Goal: Task Accomplishment & Management: Complete application form

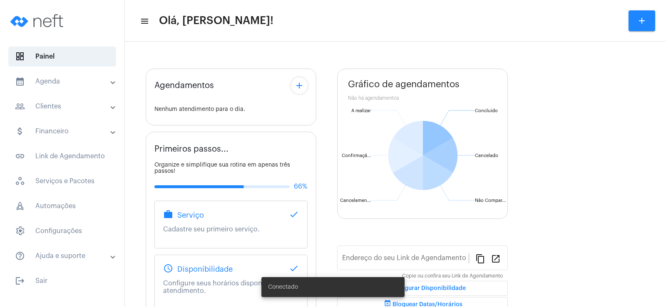
type input "[URL][DOMAIN_NAME]"
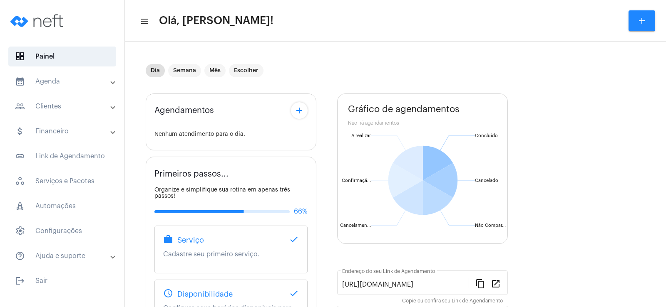
click at [298, 112] on mat-icon "add" at bounding box center [299, 111] width 10 height 10
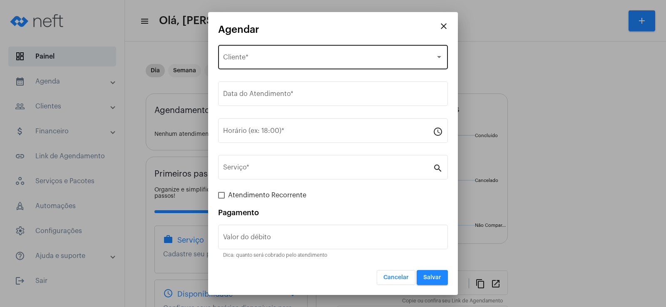
click at [265, 55] on div "Selecione o Cliente Cliente *" at bounding box center [333, 56] width 220 height 26
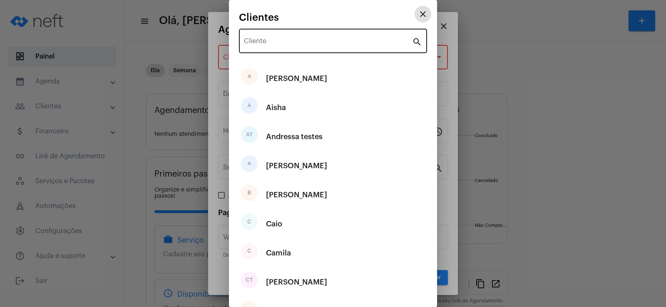
click at [271, 43] on input "Cliente" at bounding box center [328, 42] width 168 height 7
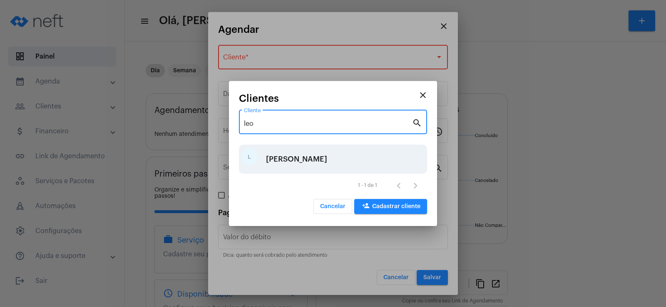
type input "leo"
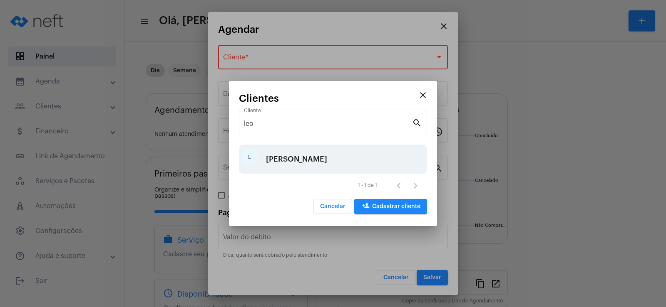
click at [289, 156] on div "[PERSON_NAME]" at bounding box center [296, 159] width 61 height 25
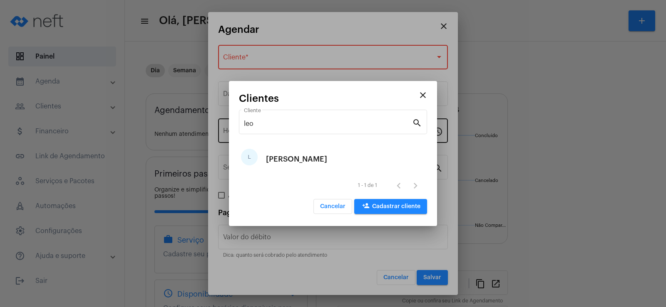
type input "R$"
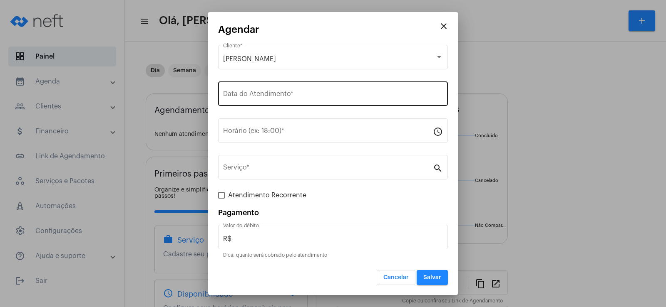
click at [266, 102] on div "Data do Atendimento *" at bounding box center [333, 93] width 220 height 26
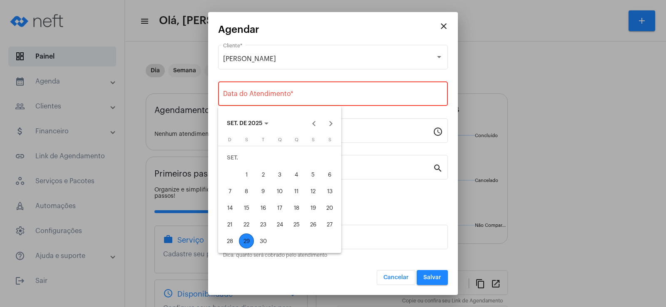
click at [246, 240] on div "29" at bounding box center [246, 241] width 15 height 15
type input "[DATE]"
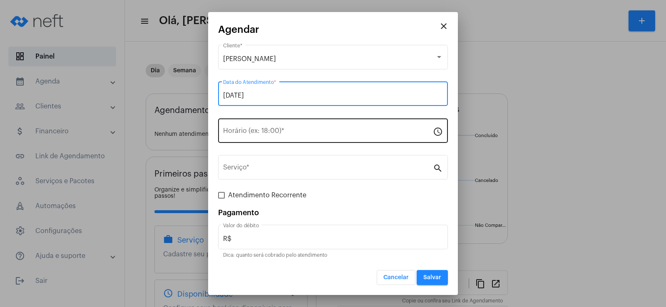
click at [238, 135] on input "Horário (ex: 18:00) *" at bounding box center [328, 132] width 210 height 7
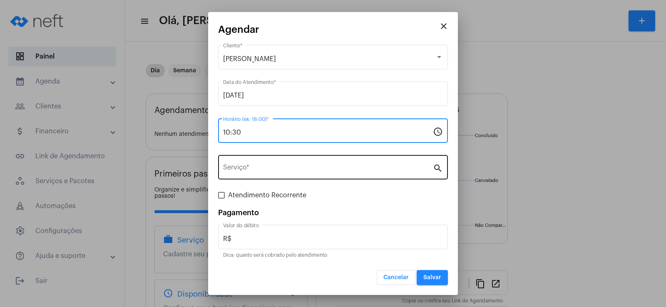
type input "10:30"
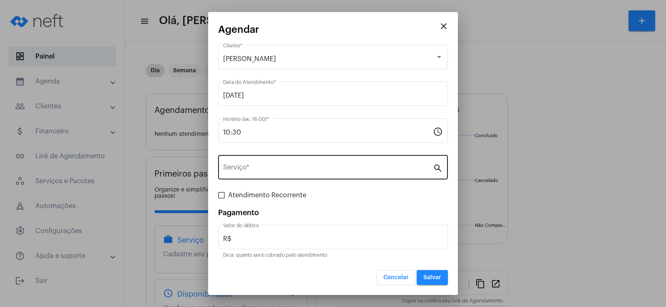
click at [255, 179] on div "Serviço *" at bounding box center [328, 167] width 210 height 26
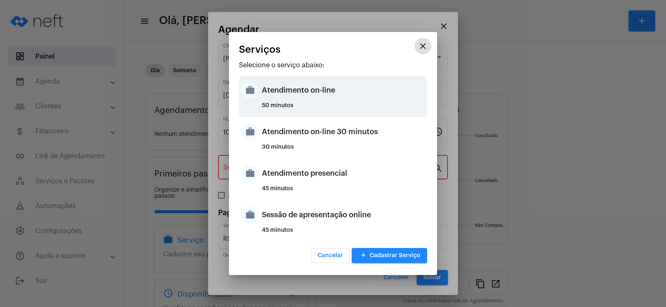
click at [288, 84] on div "Atendimento on-line" at bounding box center [343, 90] width 163 height 25
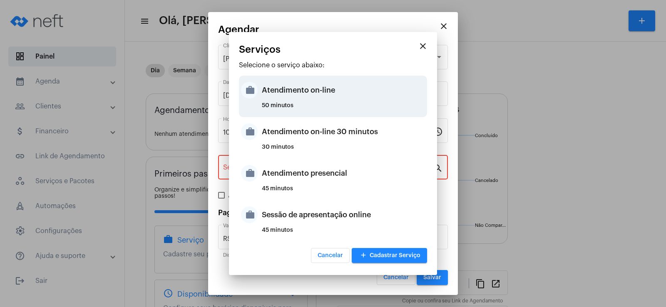
type input "Atendimento on-line"
type input "R$ 0"
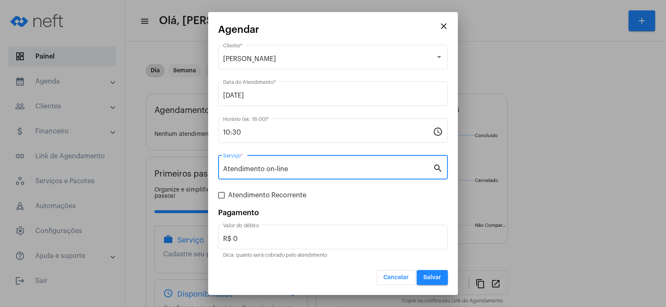
click at [425, 274] on button "Salvar" at bounding box center [431, 277] width 31 height 15
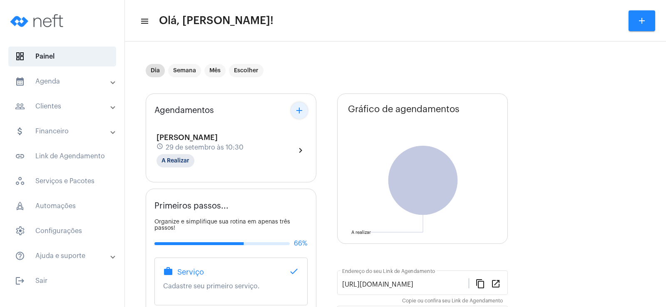
click at [304, 107] on mat-icon "add" at bounding box center [299, 111] width 10 height 10
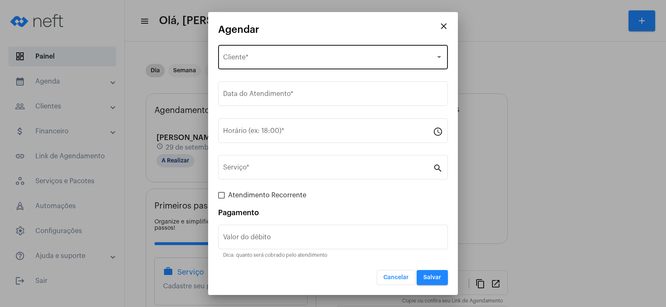
click at [258, 62] on span "Selecione o Cliente" at bounding box center [329, 58] width 212 height 7
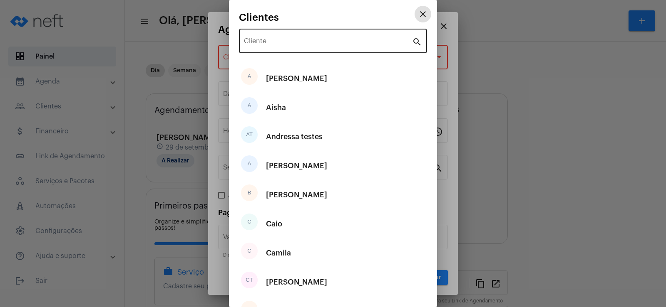
click at [253, 45] on input "Cliente" at bounding box center [328, 42] width 168 height 7
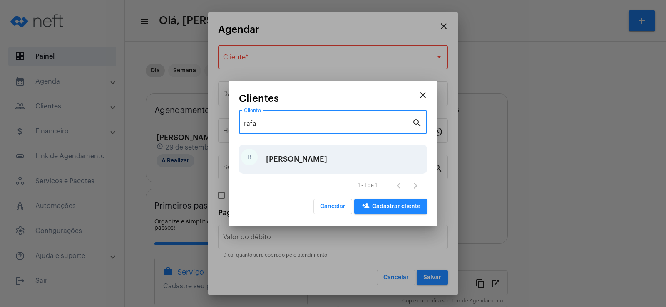
type input "rafa"
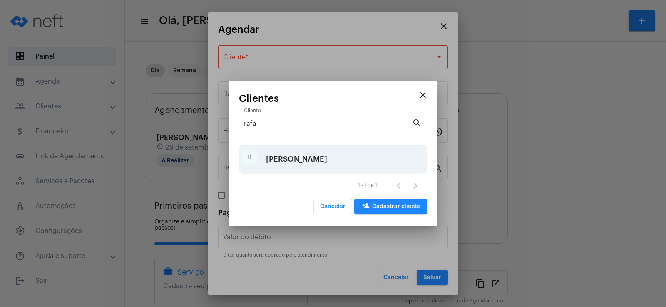
click at [300, 162] on div "[PERSON_NAME]" at bounding box center [333, 159] width 188 height 29
type input "R$"
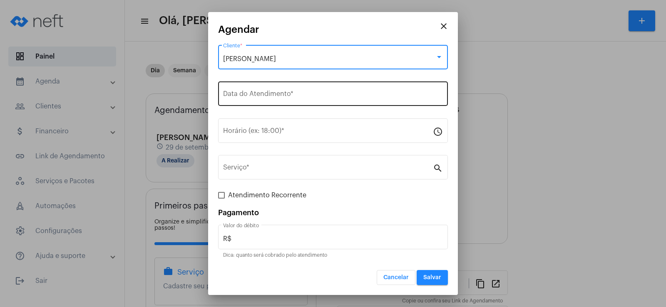
click at [248, 92] on div "Data do Atendimento *" at bounding box center [333, 93] width 220 height 26
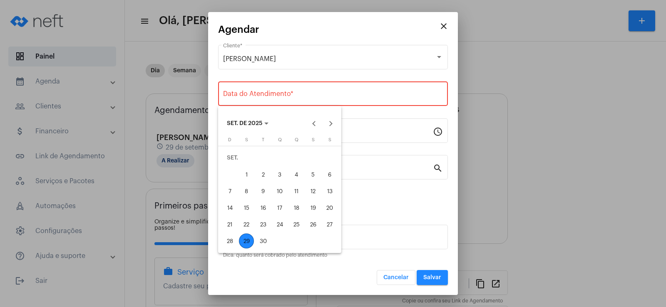
click at [262, 245] on div "30" at bounding box center [262, 241] width 15 height 15
type input "[DATE]"
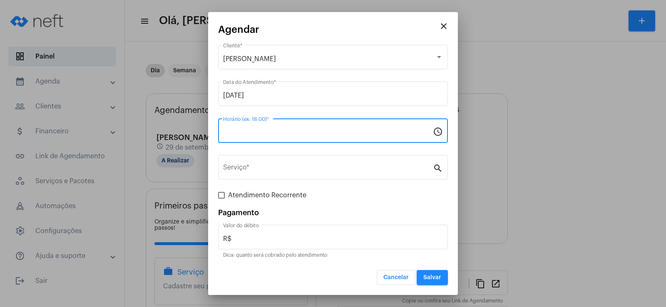
click at [253, 134] on input "Horário (ex: 18:00) *" at bounding box center [328, 132] width 210 height 7
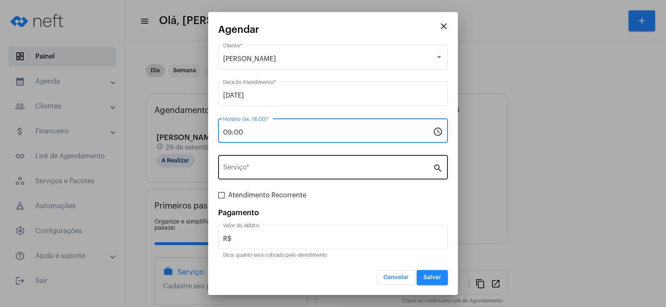
type input "09:00"
click at [255, 165] on div "Serviço *" at bounding box center [328, 167] width 210 height 26
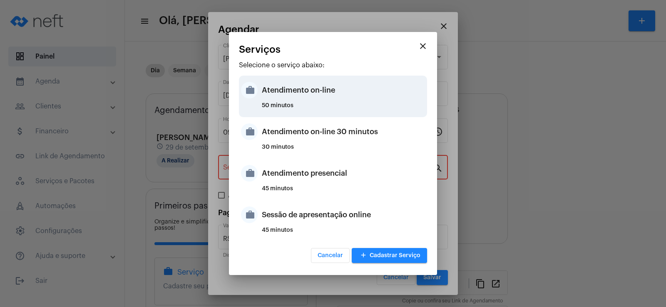
click at [280, 100] on div "Atendimento on-line" at bounding box center [343, 90] width 163 height 25
type input "Atendimento on-line"
type input "R$ 0"
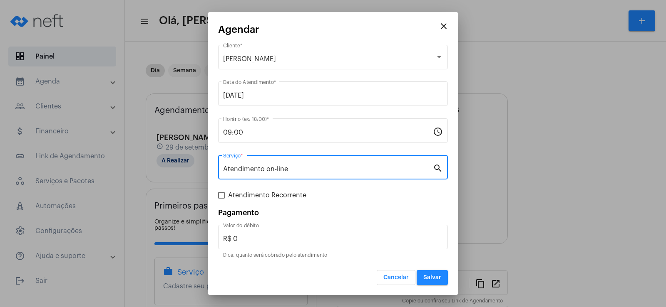
click at [427, 276] on span "Salvar" at bounding box center [432, 278] width 18 height 6
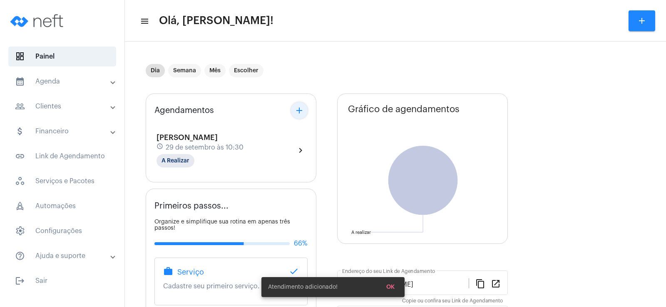
click at [298, 109] on mat-icon "add" at bounding box center [299, 111] width 10 height 10
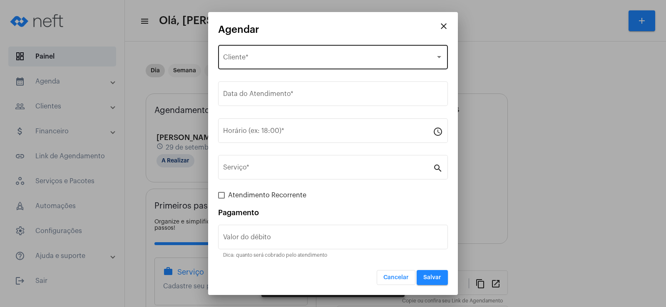
click at [271, 65] on div "Selecione o Cliente Cliente *" at bounding box center [333, 56] width 220 height 26
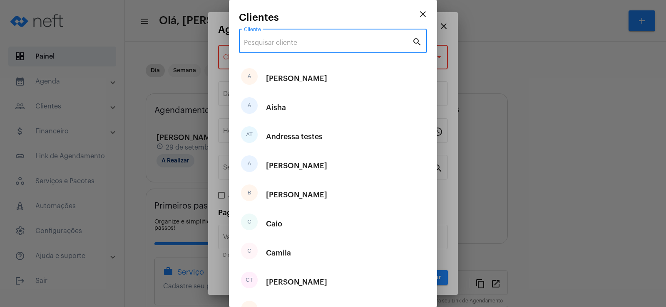
click at [265, 43] on input "Cliente" at bounding box center [328, 42] width 168 height 7
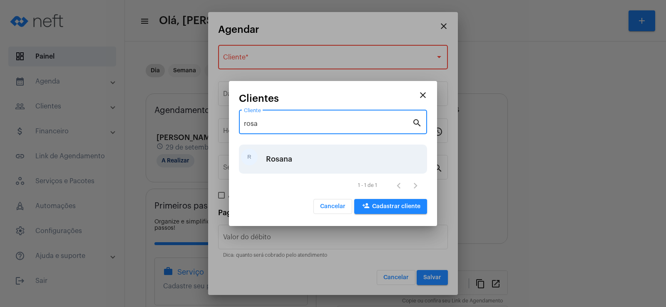
type input "rosa"
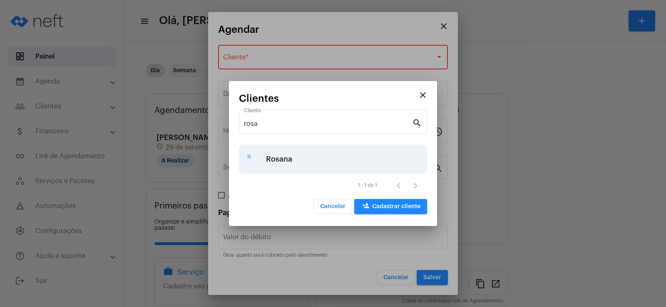
click at [284, 161] on div "Rosana" at bounding box center [279, 159] width 26 height 25
type input "R$"
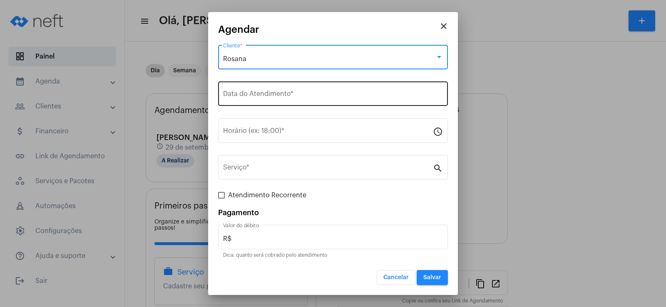
click at [264, 98] on input "Data do Atendimento *" at bounding box center [333, 95] width 220 height 7
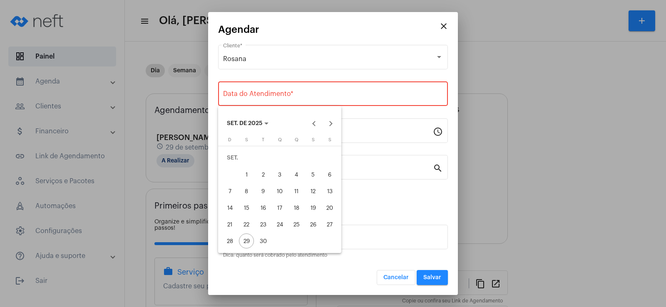
click at [262, 243] on div "30" at bounding box center [262, 241] width 15 height 15
type input "[DATE]"
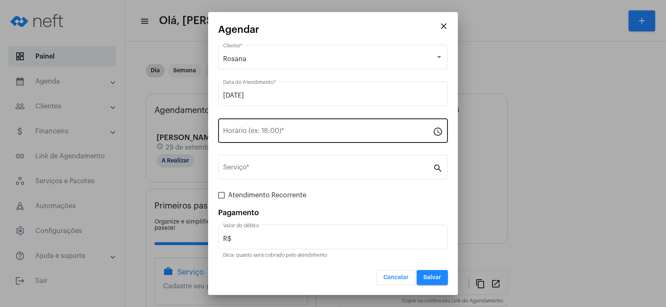
click at [239, 122] on div "Horário (ex: 18:00) *" at bounding box center [328, 130] width 210 height 26
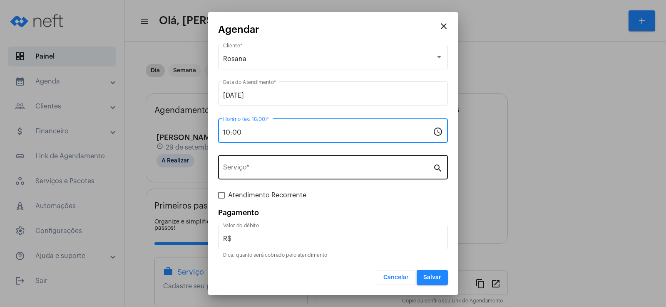
type input "10:00"
click at [296, 175] on div "Serviço *" at bounding box center [328, 167] width 210 height 26
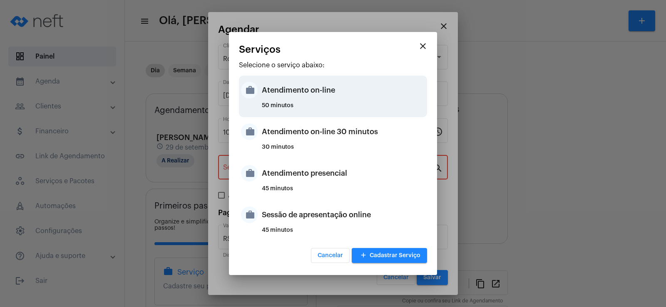
click at [289, 94] on div "Atendimento on-line" at bounding box center [343, 90] width 163 height 25
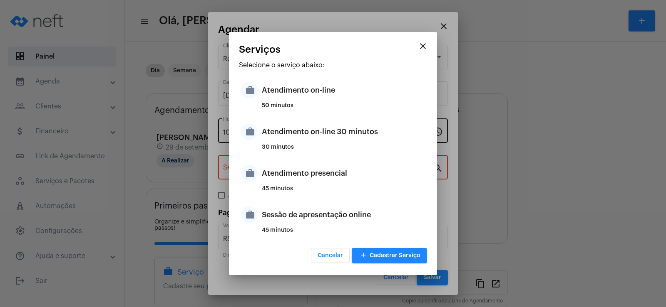
type input "Atendimento on-line"
type input "R$ 0"
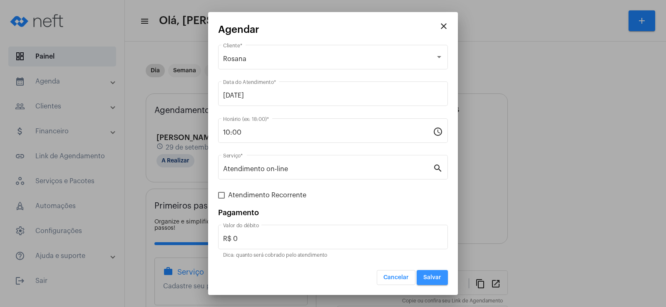
click at [431, 277] on span "Salvar" at bounding box center [432, 278] width 18 height 6
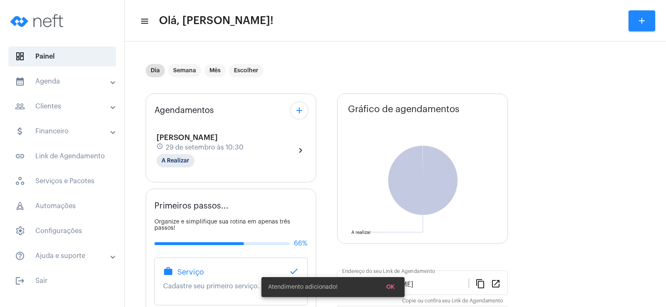
click at [293, 109] on button "add" at bounding box center [299, 110] width 17 height 17
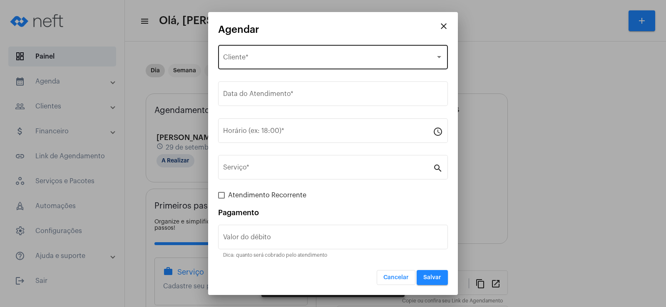
click at [256, 50] on div "Selecione o Cliente Cliente *" at bounding box center [333, 56] width 220 height 26
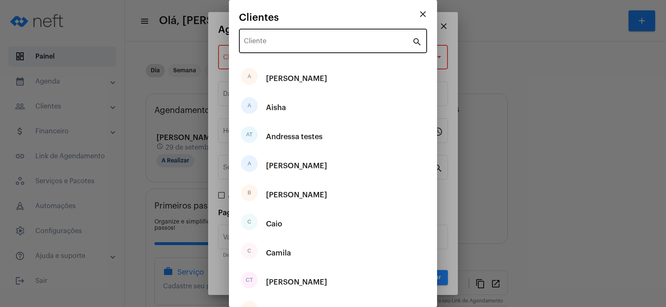
click at [256, 48] on div "Cliente" at bounding box center [328, 40] width 168 height 26
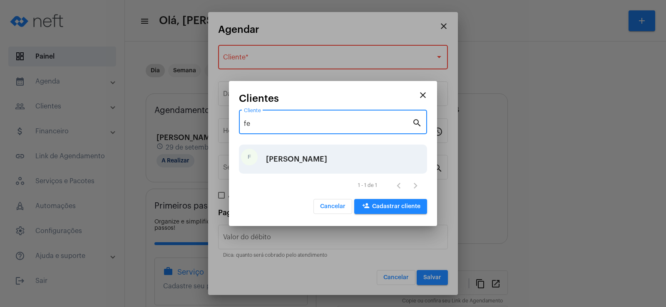
type input "fe"
click at [292, 158] on div "F [PERSON_NAME]" at bounding box center [333, 159] width 188 height 29
type input "R$"
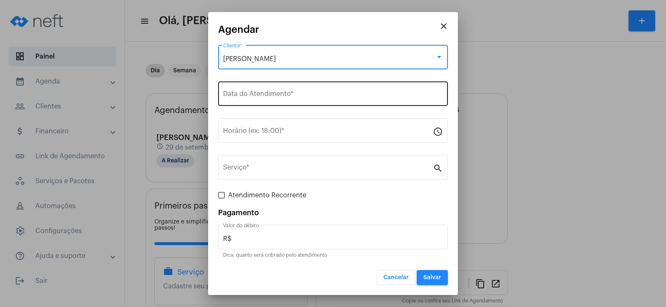
click at [276, 96] on input "Data do Atendimento *" at bounding box center [333, 95] width 220 height 7
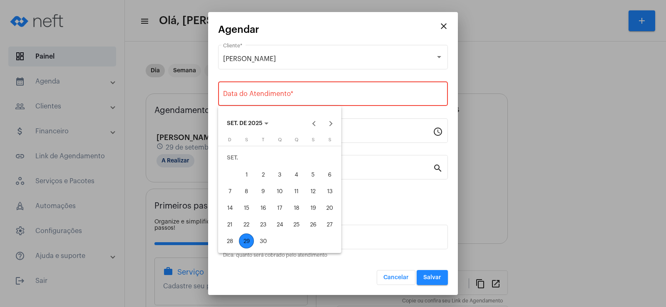
click at [264, 248] on div "30" at bounding box center [262, 241] width 15 height 15
type input "[DATE]"
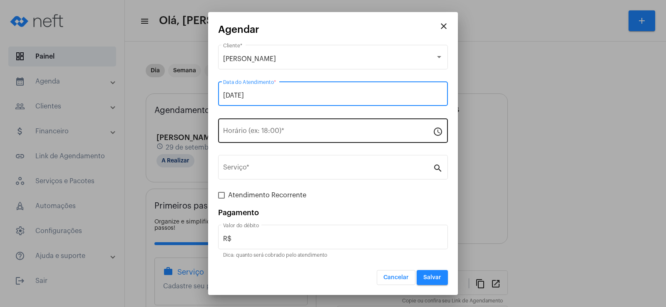
click at [257, 133] on input "Horário (ex: 18:00) *" at bounding box center [328, 132] width 210 height 7
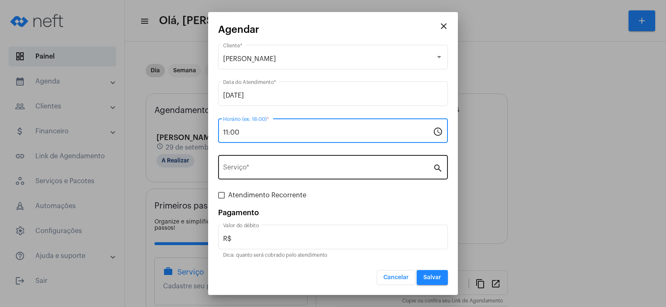
type input "11:00"
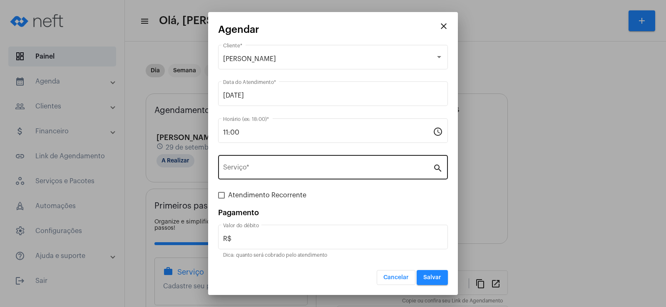
click at [256, 175] on div "Serviço *" at bounding box center [328, 167] width 210 height 26
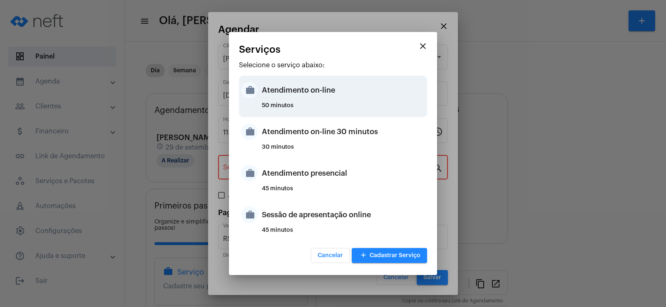
click at [298, 110] on div "50 minutos" at bounding box center [343, 109] width 163 height 12
type input "Atendimento on-line"
type input "R$ 0"
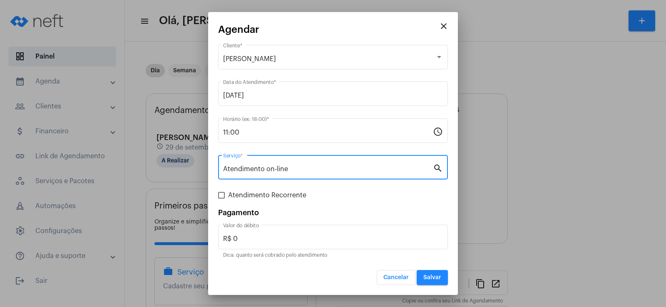
click at [431, 278] on span "Salvar" at bounding box center [432, 278] width 18 height 6
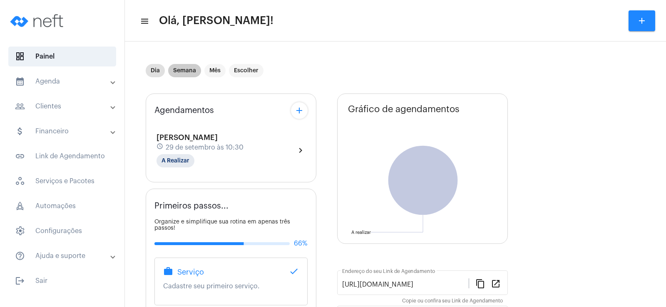
click at [181, 66] on mat-chip "Semana" at bounding box center [184, 70] width 33 height 13
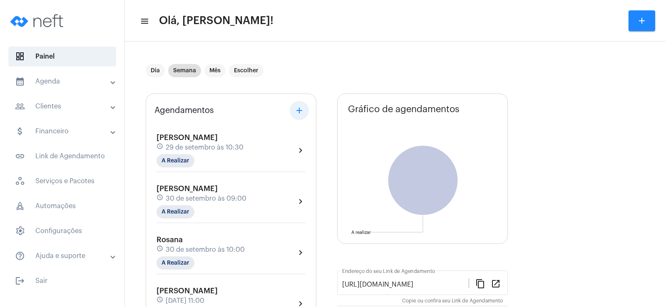
click at [298, 107] on mat-icon "add" at bounding box center [299, 111] width 10 height 10
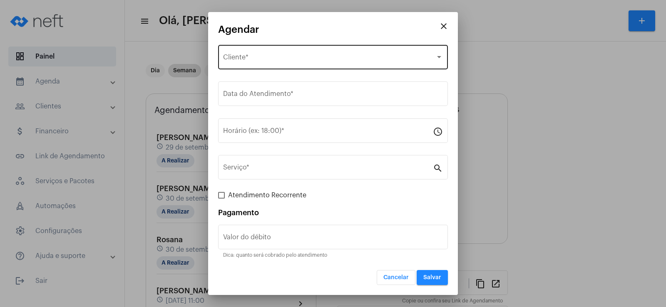
click at [270, 60] on span "Selecione o Cliente" at bounding box center [329, 58] width 212 height 7
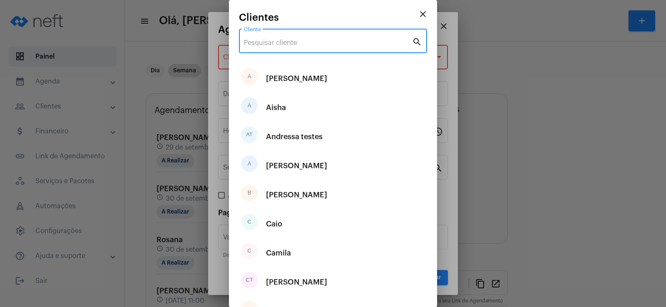
click at [271, 44] on input "Cliente" at bounding box center [328, 42] width 168 height 7
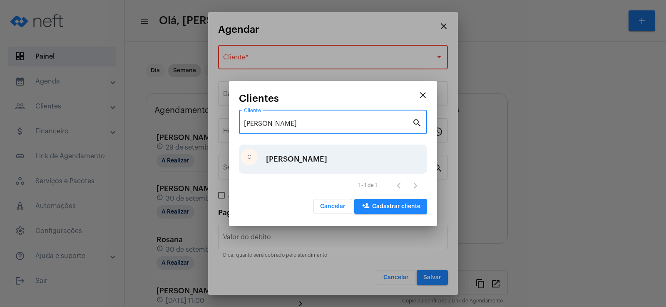
type input "[PERSON_NAME]"
click at [290, 157] on div "[PERSON_NAME]" at bounding box center [296, 159] width 61 height 25
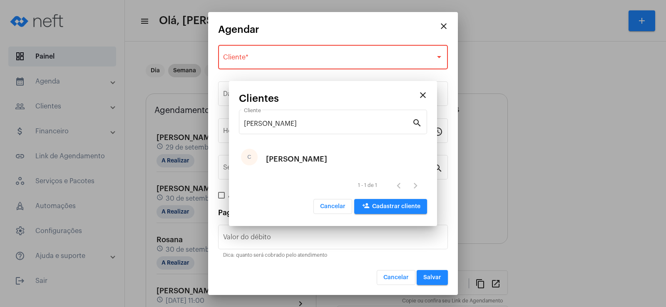
type input "R$"
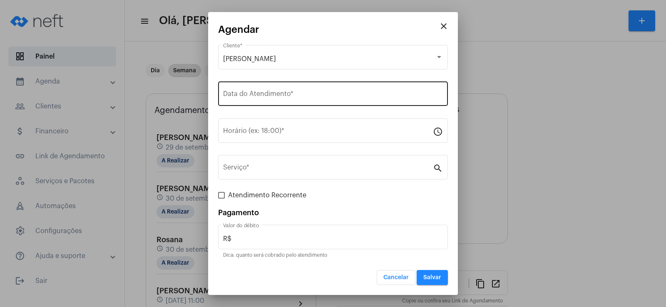
click at [253, 91] on div "Data do Atendimento *" at bounding box center [333, 93] width 220 height 26
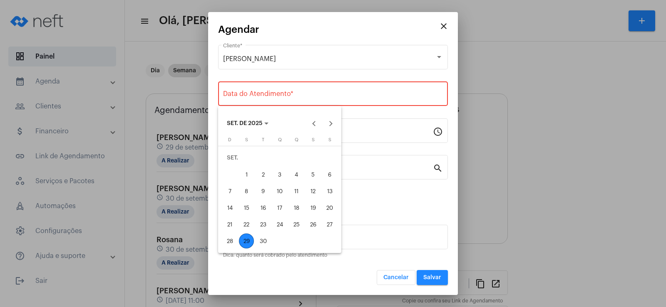
click at [265, 242] on div "30" at bounding box center [262, 241] width 15 height 15
type input "[DATE]"
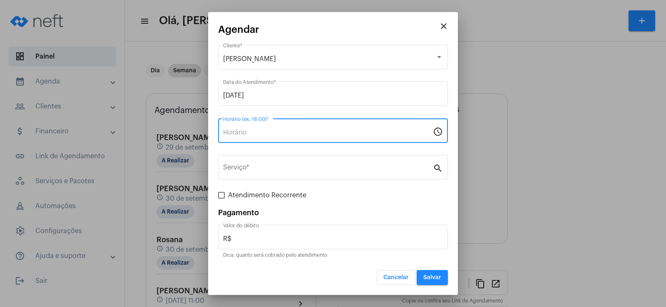
click at [254, 132] on input "Horário (ex: 18:00) *" at bounding box center [328, 132] width 210 height 7
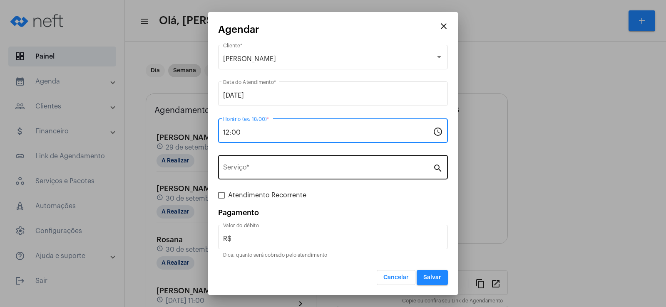
type input "12:00"
click at [247, 157] on div "Serviço *" at bounding box center [328, 167] width 210 height 26
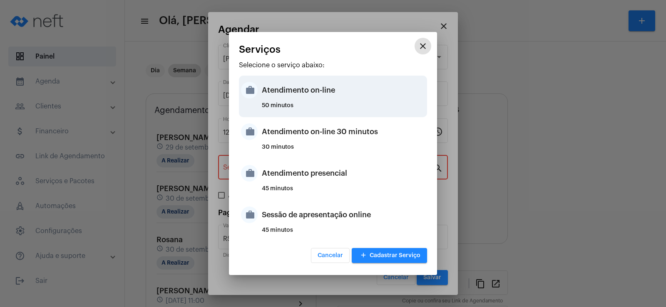
click at [274, 91] on div "Atendimento on-line" at bounding box center [343, 90] width 163 height 25
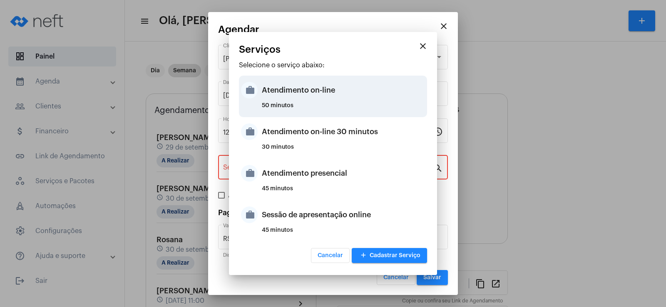
type input "Atendimento on-line"
type input "R$ 0"
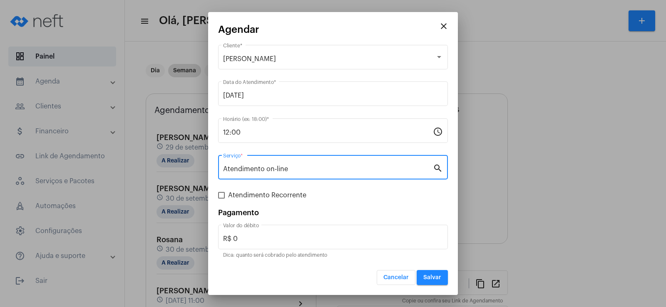
click at [434, 275] on span "Salvar" at bounding box center [432, 278] width 18 height 6
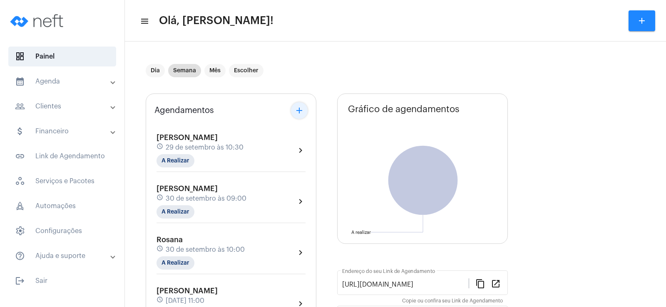
click at [300, 107] on mat-icon "add" at bounding box center [299, 111] width 10 height 10
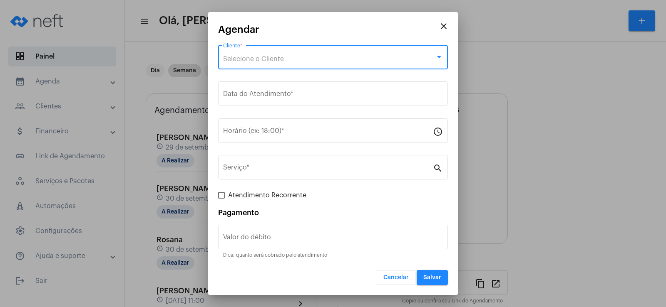
click at [283, 62] on span "Selecione o Cliente" at bounding box center [253, 59] width 61 height 7
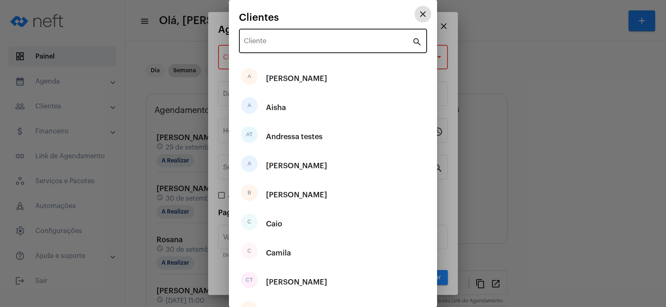
click at [283, 40] on input "Cliente" at bounding box center [328, 42] width 168 height 7
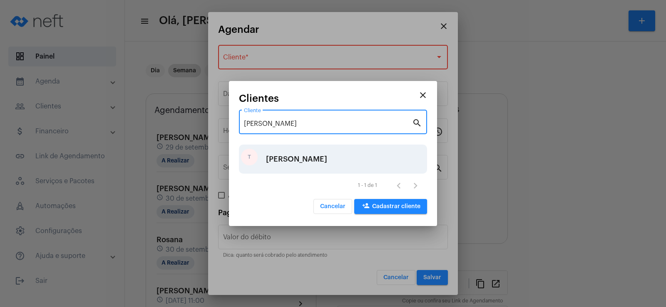
type input "[PERSON_NAME]"
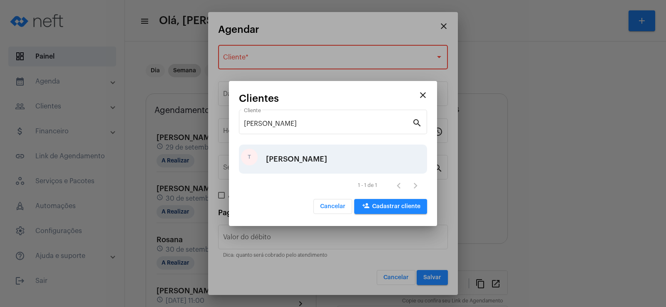
click at [284, 158] on div "[PERSON_NAME]" at bounding box center [296, 159] width 61 height 25
type input "R$"
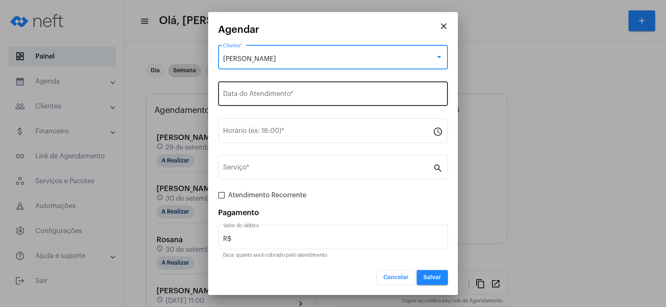
click at [253, 94] on input "Data do Atendimento *" at bounding box center [333, 95] width 220 height 7
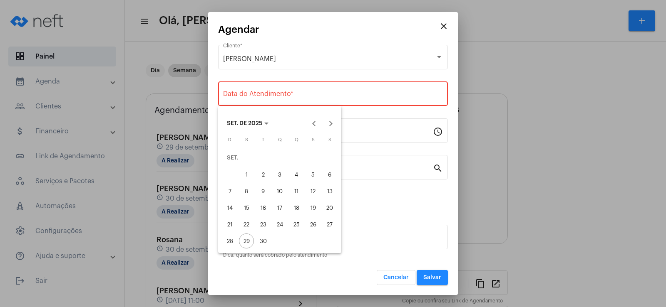
click at [261, 238] on div "30" at bounding box center [262, 241] width 15 height 15
type input "[DATE]"
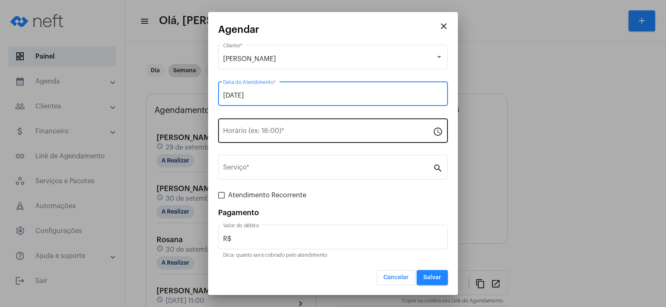
click at [251, 134] on input "Horário (ex: 18:00) *" at bounding box center [328, 132] width 210 height 7
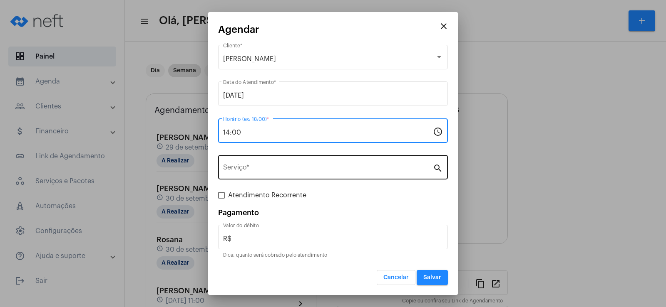
type input "14:00"
click at [252, 168] on input "Serviço *" at bounding box center [328, 169] width 210 height 7
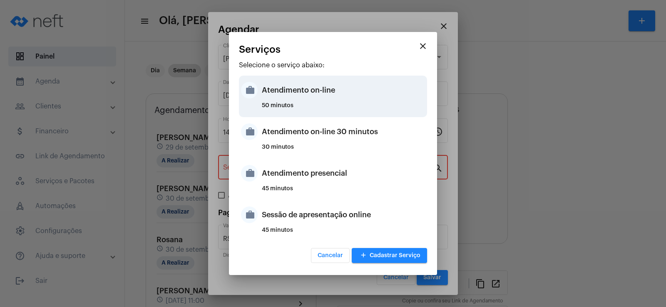
click at [299, 85] on div "Atendimento on-line" at bounding box center [343, 90] width 163 height 25
type input "Atendimento on-line"
type input "R$ 0"
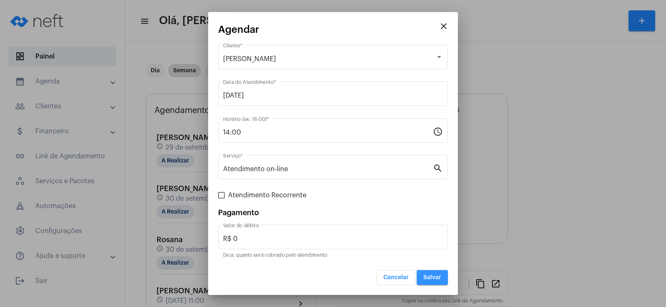
click at [436, 278] on span "Salvar" at bounding box center [432, 278] width 18 height 6
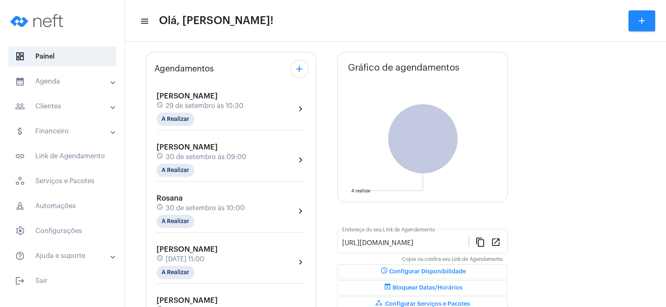
scroll to position [42, 0]
click at [301, 67] on mat-icon "add" at bounding box center [299, 69] width 10 height 10
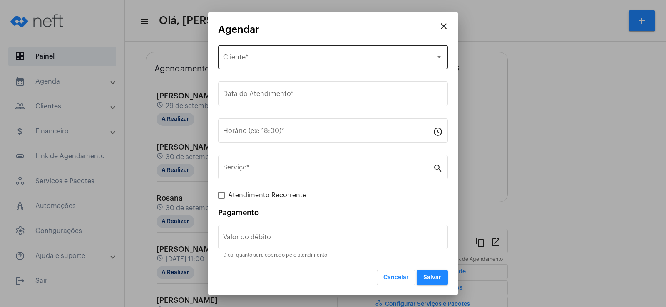
click at [309, 62] on div "Selecione o Cliente" at bounding box center [329, 58] width 212 height 7
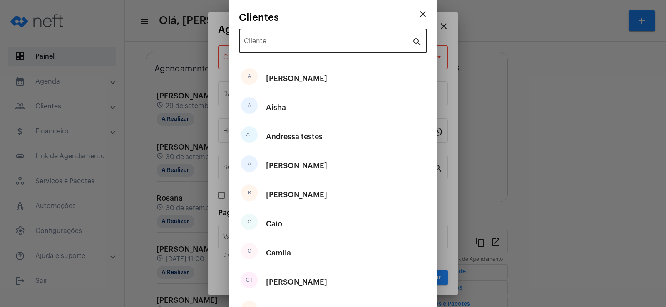
click at [276, 38] on div "Cliente" at bounding box center [328, 40] width 168 height 26
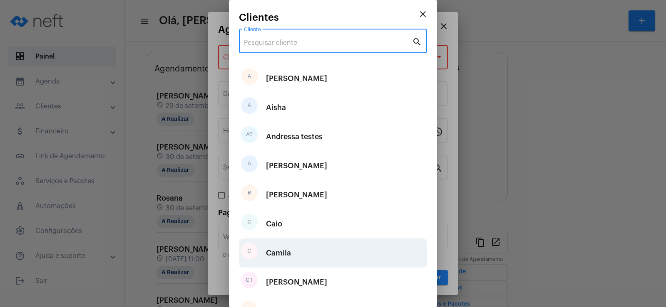
click at [297, 260] on div "C Camila" at bounding box center [333, 253] width 188 height 29
type input "R$"
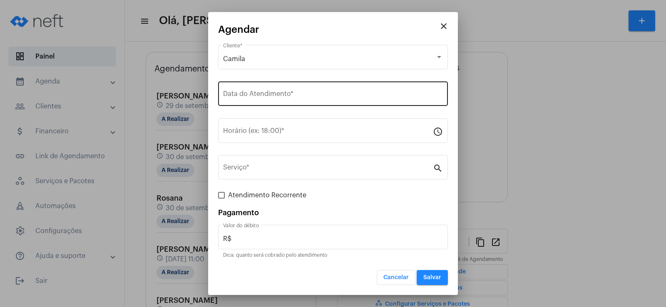
click at [246, 101] on div "Data do Atendimento *" at bounding box center [333, 93] width 220 height 26
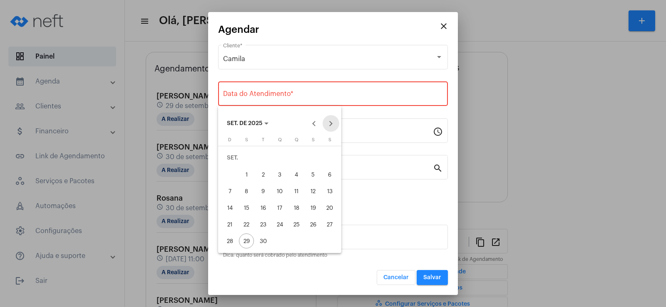
click at [330, 122] on button "Next month" at bounding box center [330, 123] width 17 height 17
click at [284, 156] on div "1" at bounding box center [279, 158] width 15 height 15
type input "[DATE]"
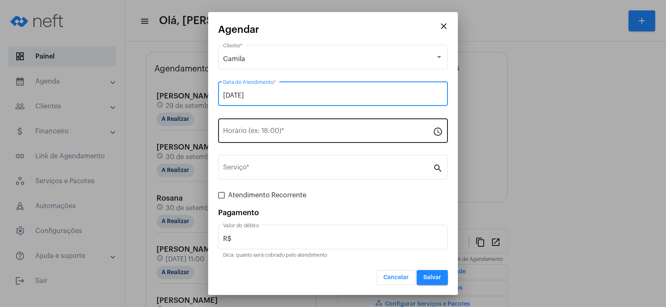
click at [235, 129] on input "Horário (ex: 18:00) *" at bounding box center [328, 132] width 210 height 7
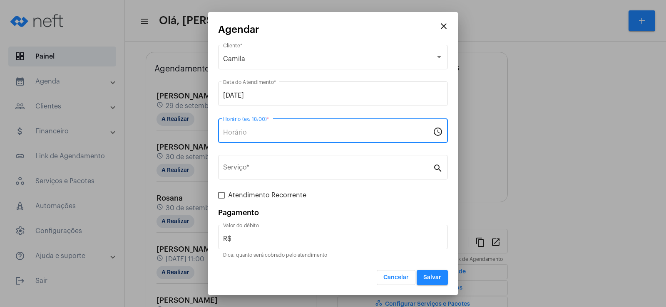
click at [243, 130] on input "Horário (ex: 18:00) *" at bounding box center [328, 132] width 210 height 7
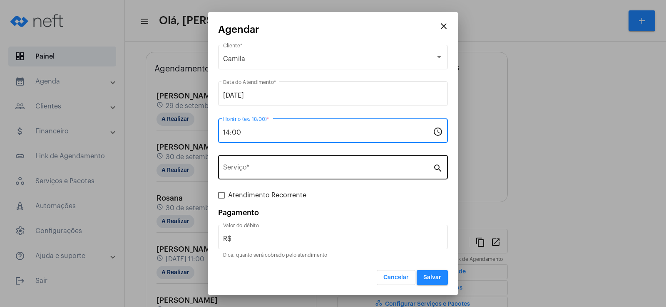
type input "14:00"
click at [257, 166] on input "Serviço *" at bounding box center [328, 169] width 210 height 7
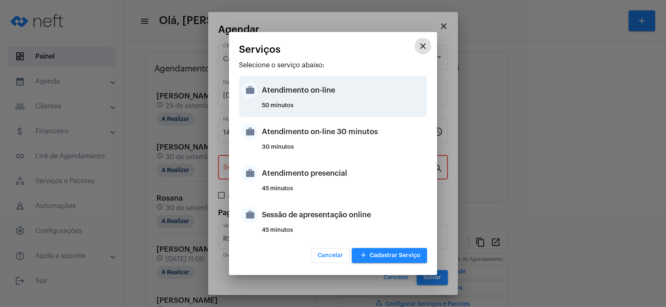
click at [298, 101] on div "Atendimento on-line" at bounding box center [343, 90] width 163 height 25
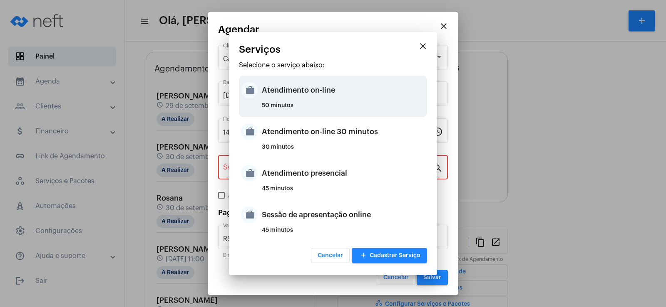
type input "Atendimento on-line"
type input "R$ 0"
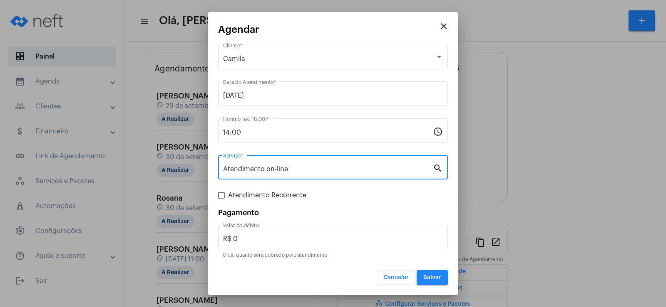
click at [429, 278] on span "Salvar" at bounding box center [432, 278] width 18 height 6
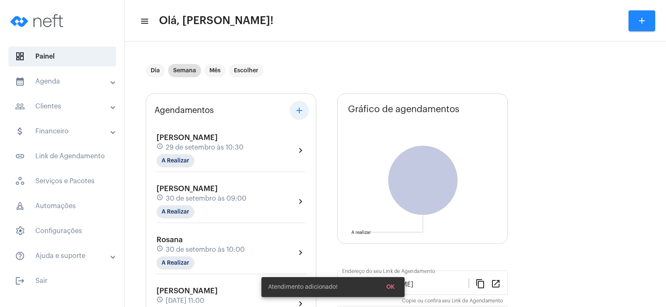
click at [297, 104] on button "add" at bounding box center [299, 110] width 17 height 17
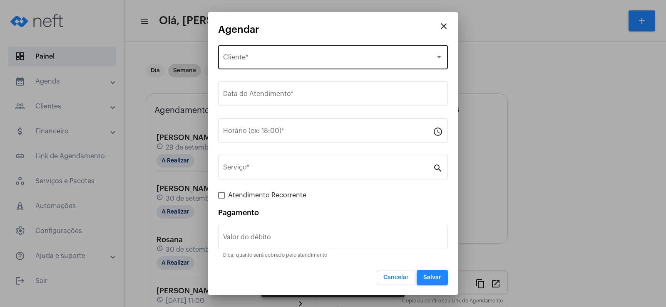
click at [290, 62] on div "Selecione o Cliente" at bounding box center [329, 58] width 212 height 7
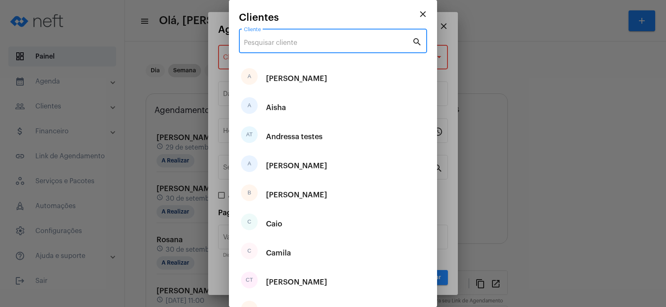
click at [273, 40] on input "Cliente" at bounding box center [328, 42] width 168 height 7
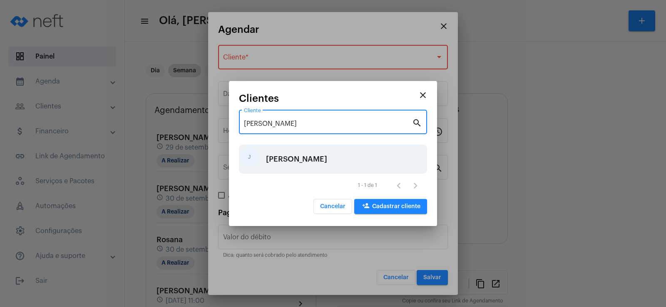
type input "[PERSON_NAME]"
click at [273, 161] on div "[PERSON_NAME]" at bounding box center [296, 159] width 61 height 25
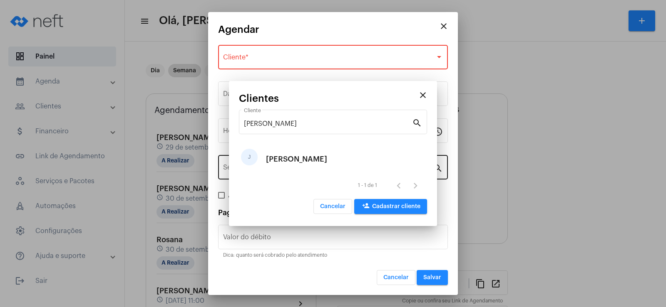
type input "R$"
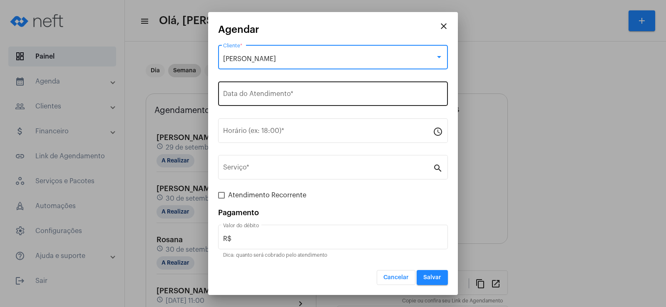
click at [257, 96] on input "Data do Atendimento *" at bounding box center [333, 95] width 220 height 7
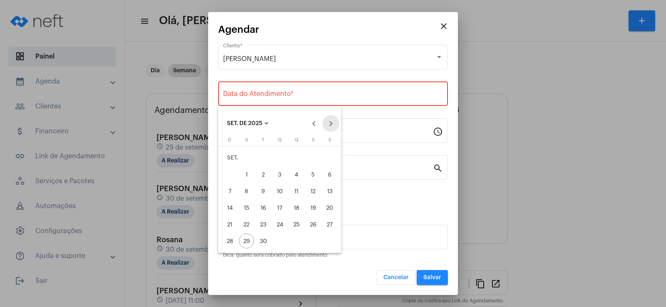
click at [331, 121] on button "Next month" at bounding box center [330, 123] width 17 height 17
click at [280, 160] on div "1" at bounding box center [279, 158] width 15 height 15
type input "[DATE]"
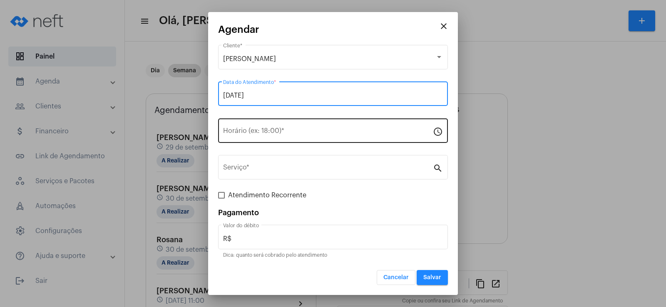
click at [258, 135] on input "Horário (ex: 18:00) *" at bounding box center [328, 132] width 210 height 7
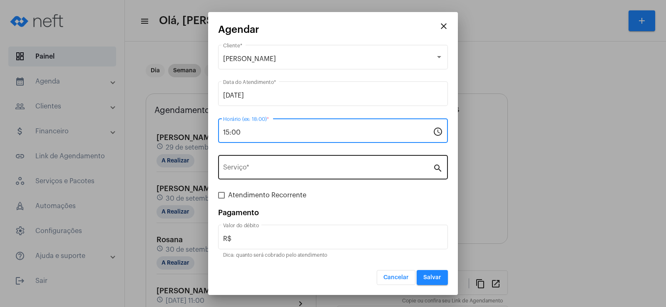
type input "15:00"
click at [269, 163] on div "Serviço *" at bounding box center [328, 167] width 210 height 26
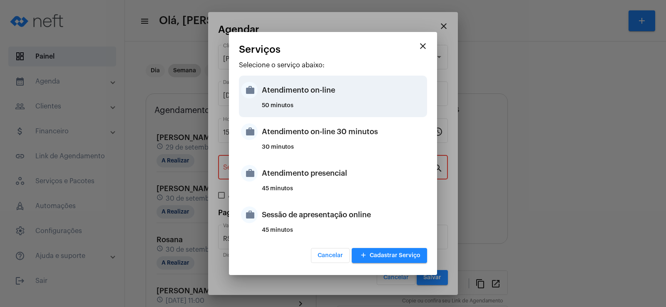
click at [302, 84] on div "Atendimento on-line" at bounding box center [343, 90] width 163 height 25
type input "Atendimento on-line"
type input "R$ 0"
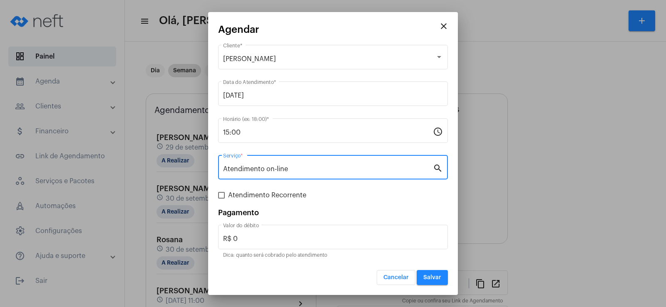
click at [434, 273] on button "Salvar" at bounding box center [431, 277] width 31 height 15
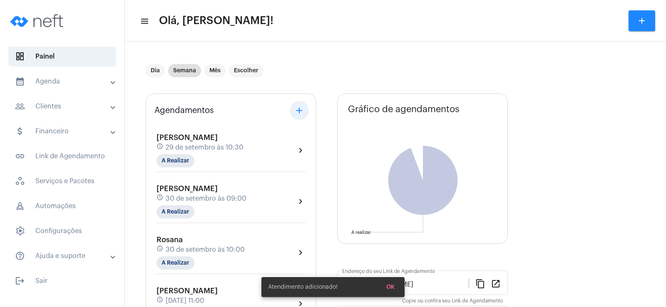
click at [302, 114] on mat-icon "add" at bounding box center [299, 111] width 10 height 10
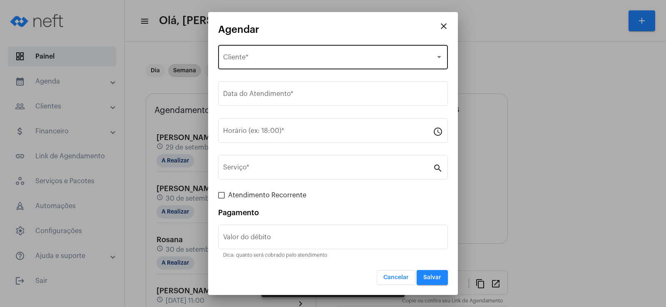
click at [263, 66] on div "Selecione o Cliente Cliente *" at bounding box center [333, 56] width 220 height 26
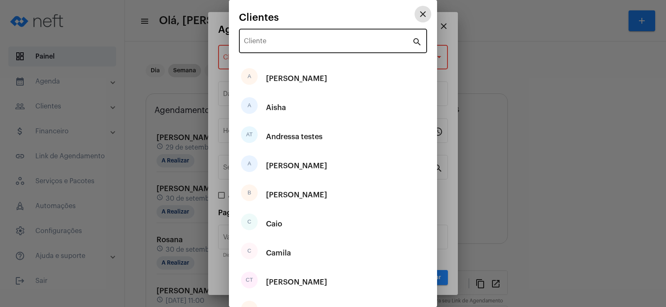
click at [259, 41] on input "Cliente" at bounding box center [328, 42] width 168 height 7
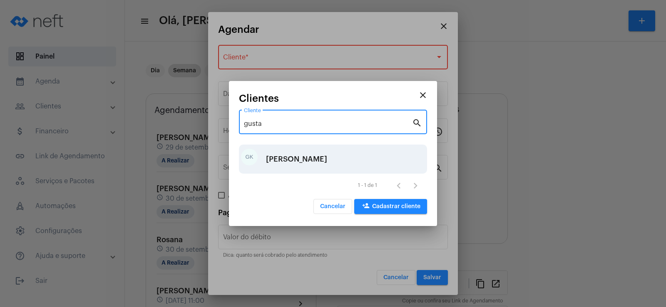
type input "gusta"
click at [301, 163] on div "[PERSON_NAME]" at bounding box center [296, 159] width 61 height 25
type input "R$"
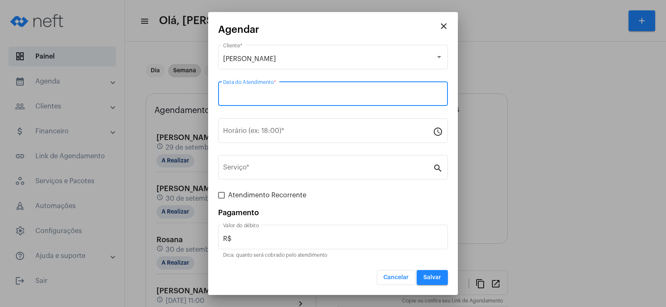
click at [255, 99] on input "Data do Atendimento *" at bounding box center [333, 95] width 220 height 7
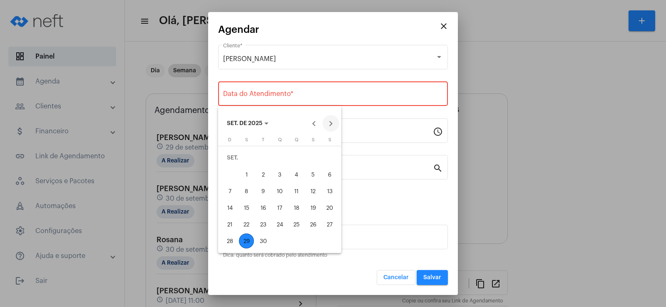
click at [331, 122] on button "Next month" at bounding box center [330, 123] width 17 height 17
click at [278, 151] on div "1" at bounding box center [279, 158] width 15 height 15
type input "[DATE]"
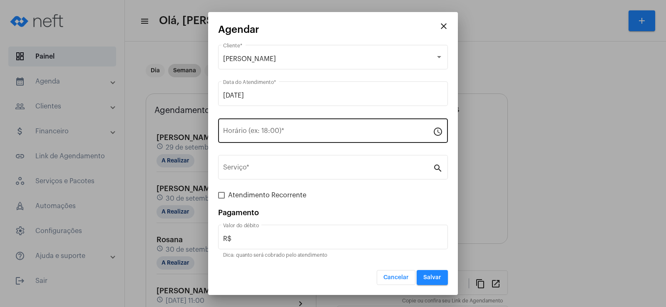
click at [271, 139] on div "Horário (ex: 18:00) *" at bounding box center [328, 130] width 210 height 26
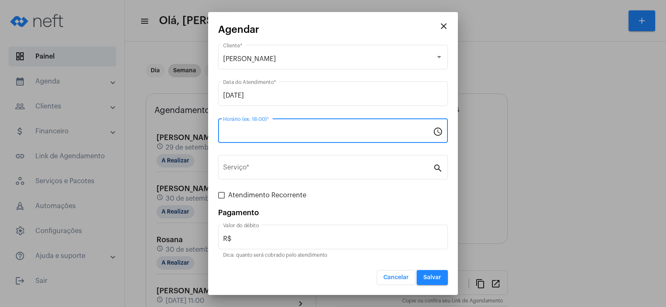
click at [269, 124] on div "Horário (ex: 18:00) *" at bounding box center [328, 130] width 210 height 26
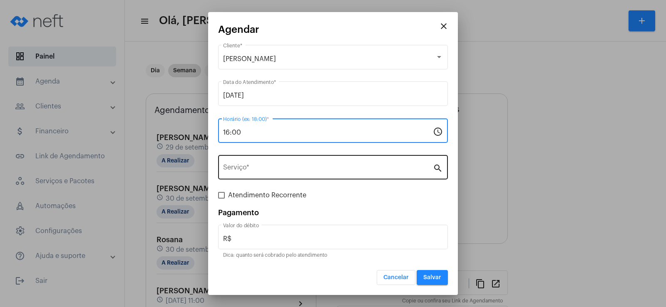
type input "16:00"
click at [250, 169] on input "Serviço *" at bounding box center [328, 169] width 210 height 7
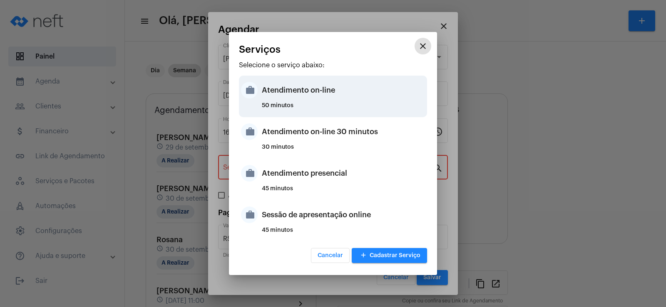
click at [303, 97] on div "Atendimento on-line" at bounding box center [343, 90] width 163 height 25
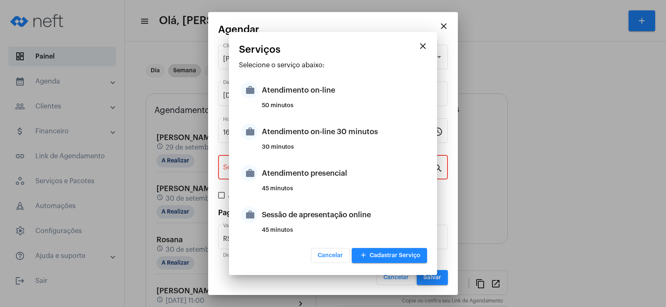
type input "Atendimento on-line"
type input "R$ 0"
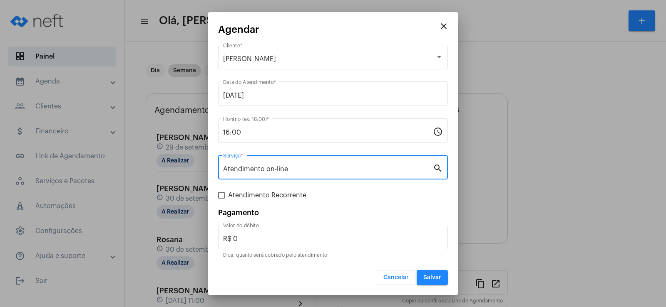
click at [426, 274] on button "Salvar" at bounding box center [431, 277] width 31 height 15
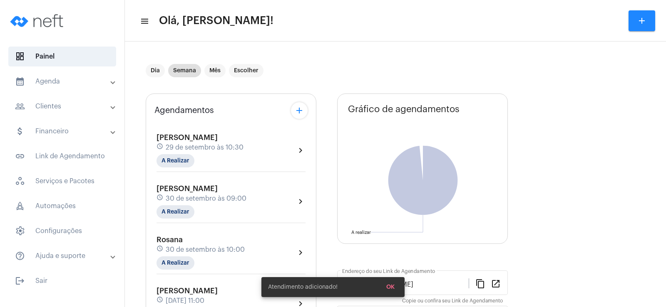
click at [289, 111] on div "Agendamentos add" at bounding box center [230, 110] width 153 height 17
click at [298, 109] on mat-icon "add" at bounding box center [299, 111] width 10 height 10
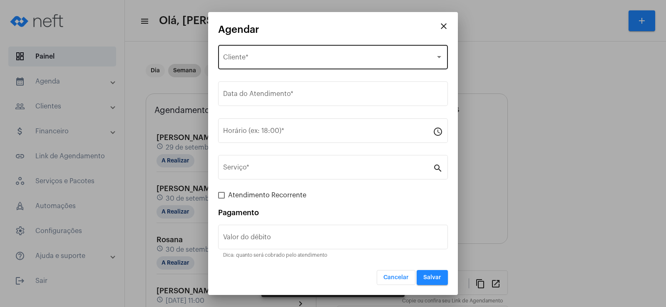
click at [287, 59] on div "Selecione o Cliente" at bounding box center [329, 58] width 212 height 7
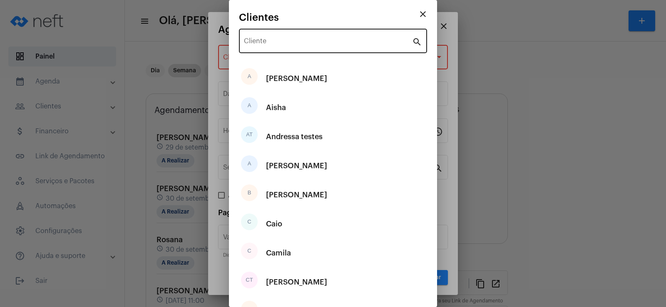
click at [283, 49] on div "Cliente" at bounding box center [328, 40] width 168 height 26
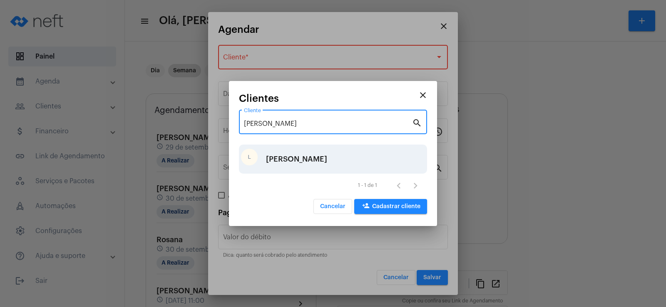
type input "[PERSON_NAME]"
click at [294, 153] on div "[PERSON_NAME]" at bounding box center [333, 159] width 188 height 29
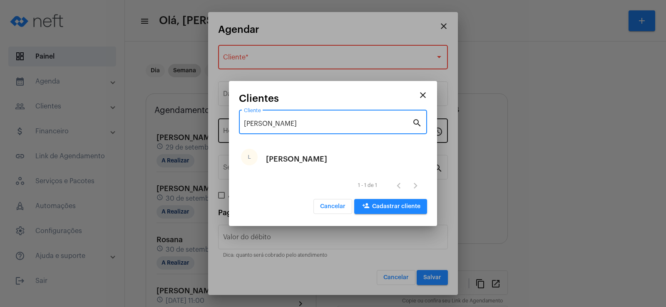
type input "R$"
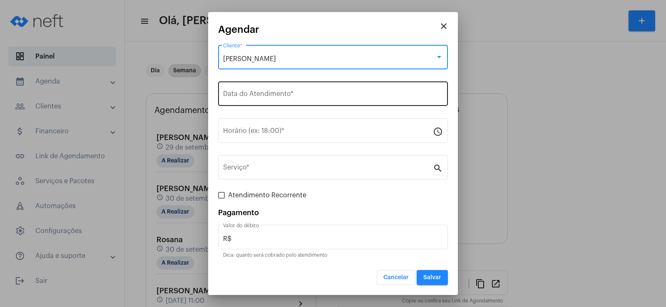
click at [259, 96] on input "Data do Atendimento *" at bounding box center [333, 95] width 220 height 7
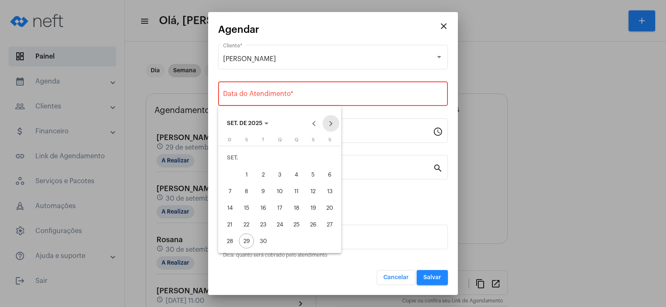
click at [331, 122] on button "Next month" at bounding box center [330, 123] width 17 height 17
click at [280, 155] on div "1" at bounding box center [279, 158] width 15 height 15
type input "[DATE]"
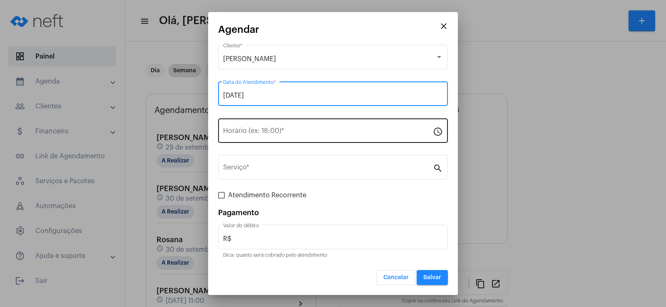
click at [256, 131] on input "Horário (ex: 18:00) *" at bounding box center [328, 132] width 210 height 7
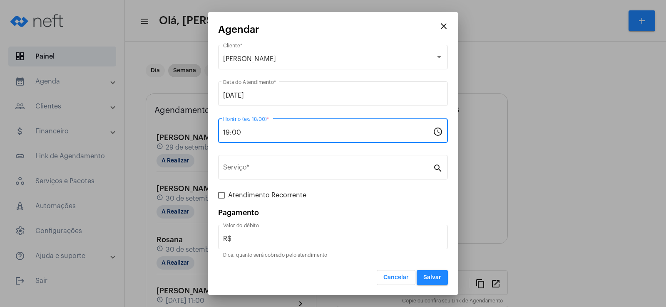
type input "19:00"
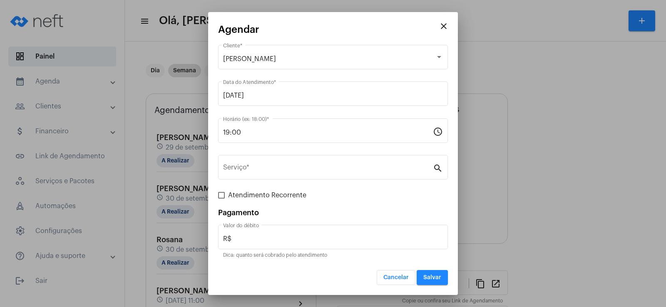
click at [245, 181] on div "Serviço * search" at bounding box center [333, 172] width 230 height 34
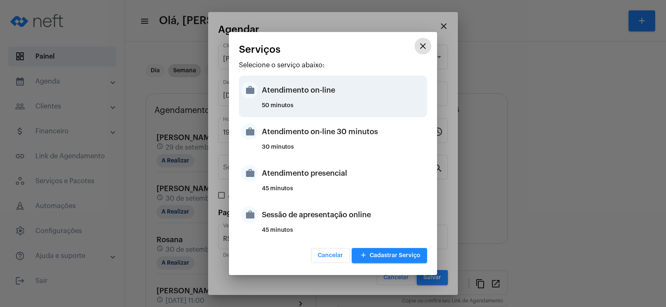
click at [312, 101] on div "Atendimento on-line" at bounding box center [343, 90] width 163 height 25
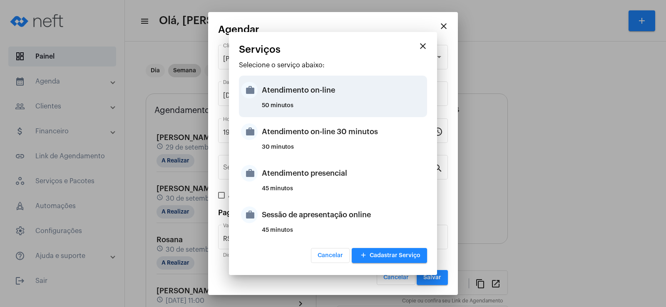
type input "Atendimento on-line"
type input "R$ 0"
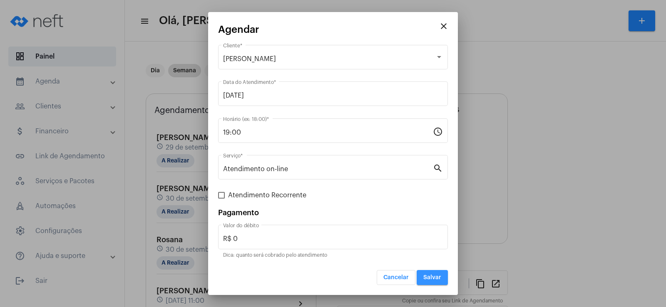
click at [433, 280] on span "Salvar" at bounding box center [432, 278] width 18 height 6
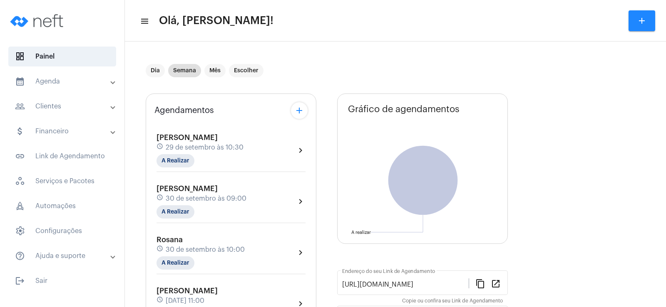
click at [293, 113] on button "add" at bounding box center [299, 110] width 17 height 17
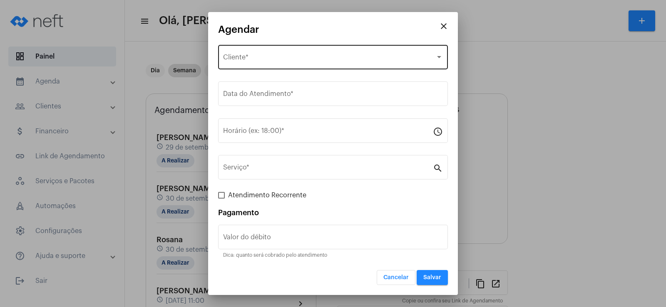
click at [281, 55] on div "Selecione o Cliente" at bounding box center [329, 58] width 212 height 7
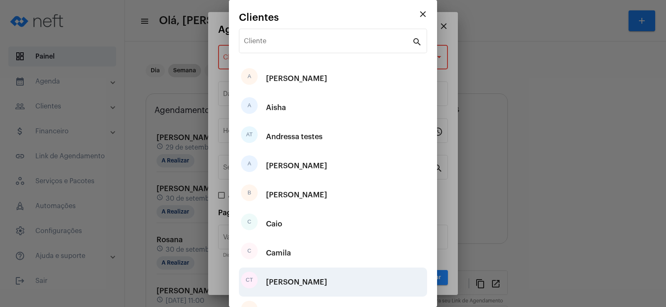
click at [292, 275] on div "[PERSON_NAME]" at bounding box center [296, 282] width 61 height 25
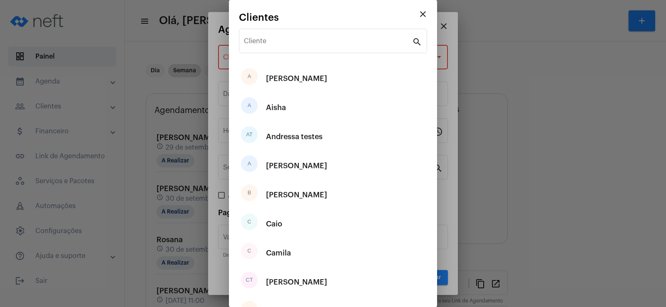
type input "R$"
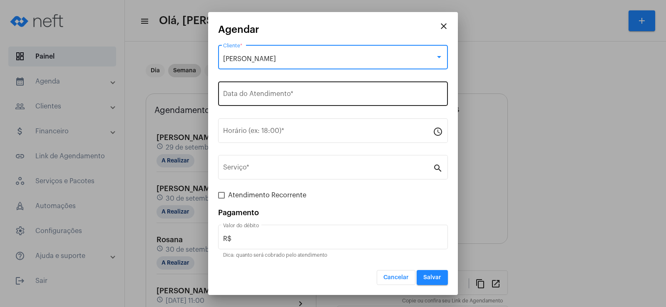
click at [253, 91] on div "Data do Atendimento *" at bounding box center [333, 93] width 220 height 26
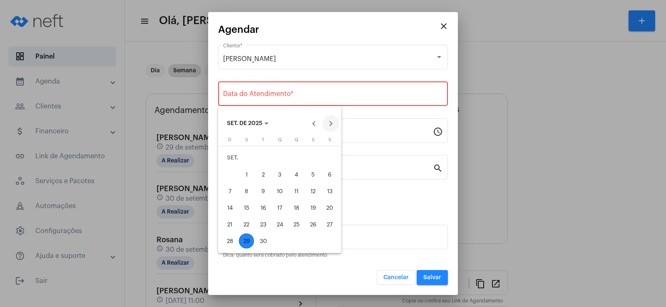
click at [327, 124] on button "Next month" at bounding box center [330, 123] width 17 height 17
click at [316, 154] on div "3" at bounding box center [312, 158] width 15 height 15
type input "[DATE]"
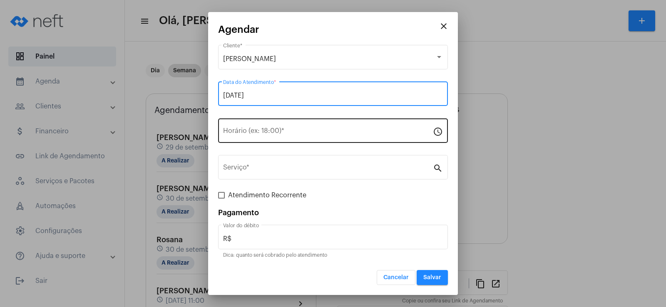
click at [260, 124] on div "Horário (ex: 18:00) *" at bounding box center [328, 130] width 210 height 26
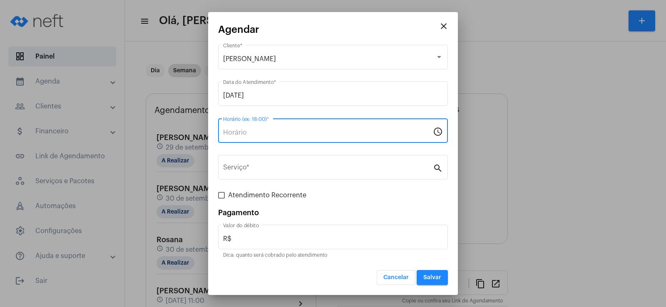
click at [260, 131] on input "Horário (ex: 18:00) *" at bounding box center [328, 132] width 210 height 7
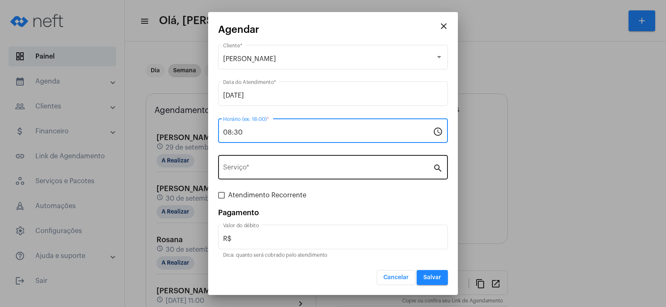
type input "08:30"
click at [262, 164] on div "Serviço *" at bounding box center [328, 167] width 210 height 26
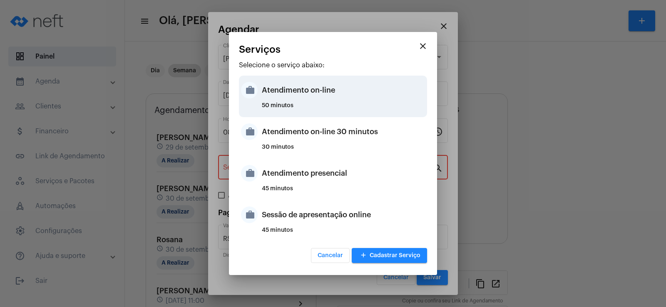
click at [310, 97] on div "Atendimento on-line" at bounding box center [343, 90] width 163 height 25
type input "Atendimento on-line"
type input "R$ 0"
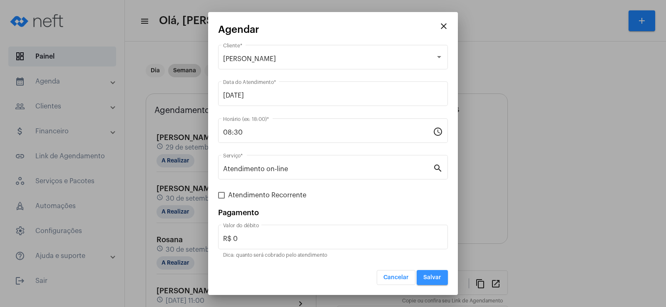
click at [435, 273] on button "Salvar" at bounding box center [431, 277] width 31 height 15
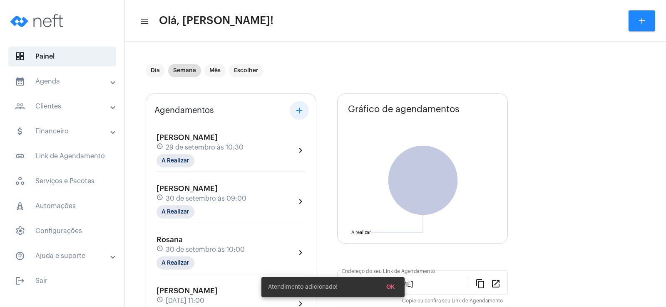
click at [301, 109] on mat-icon "add" at bounding box center [299, 111] width 10 height 10
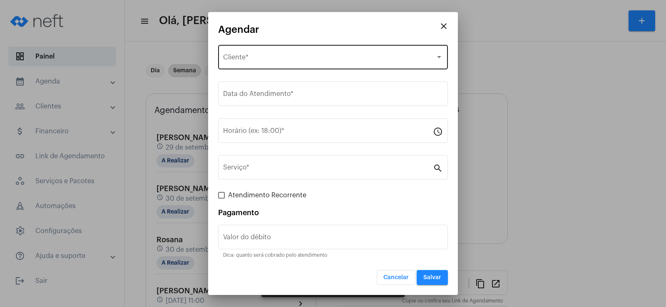
click at [264, 56] on span "Selecione o Cliente" at bounding box center [329, 58] width 212 height 7
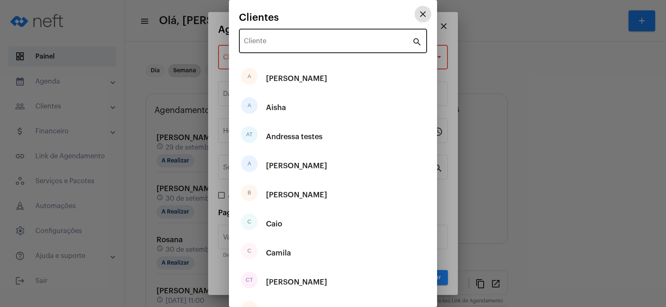
click at [261, 40] on input "Cliente" at bounding box center [328, 42] width 168 height 7
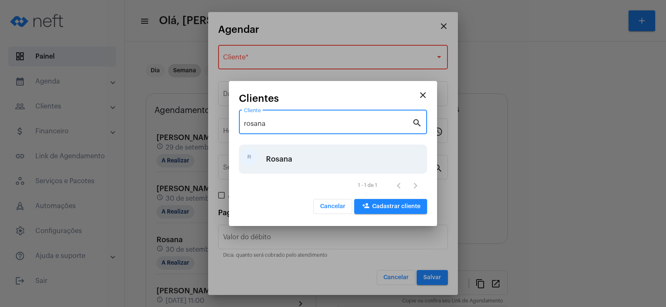
type input "rosana"
click at [290, 163] on div "Rosana" at bounding box center [279, 159] width 26 height 25
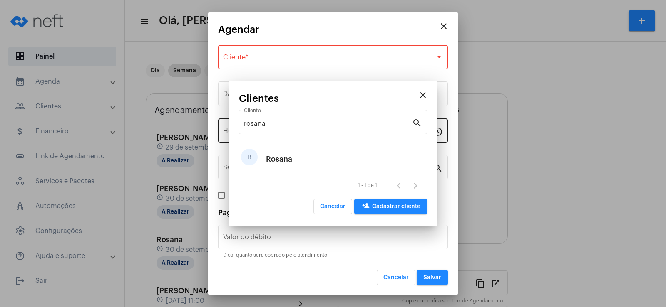
type input "R$"
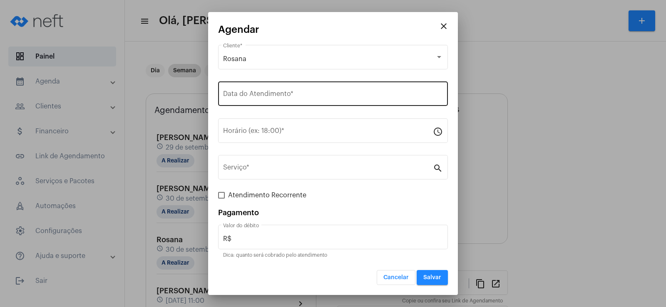
click at [260, 87] on div "Data do Atendimento *" at bounding box center [333, 93] width 220 height 26
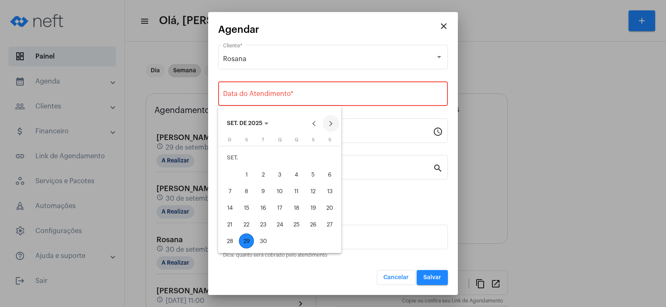
click at [329, 124] on button "Next month" at bounding box center [330, 123] width 17 height 17
click at [315, 154] on div "3" at bounding box center [312, 158] width 15 height 15
type input "[DATE]"
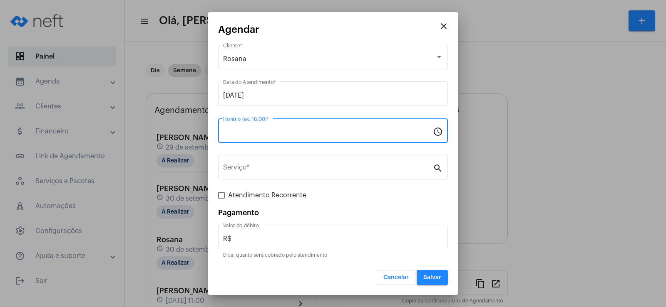
click at [278, 132] on input "Horário (ex: 18:00) *" at bounding box center [328, 132] width 210 height 7
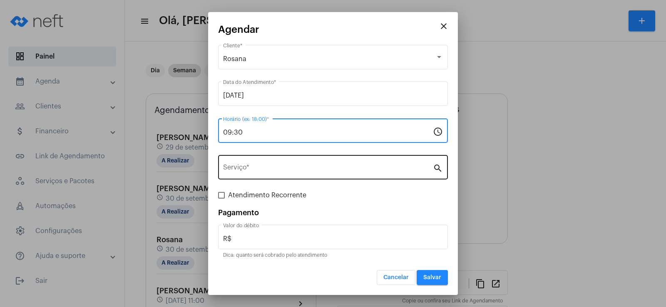
type input "09:30"
click at [274, 165] on div "Serviço *" at bounding box center [328, 167] width 210 height 26
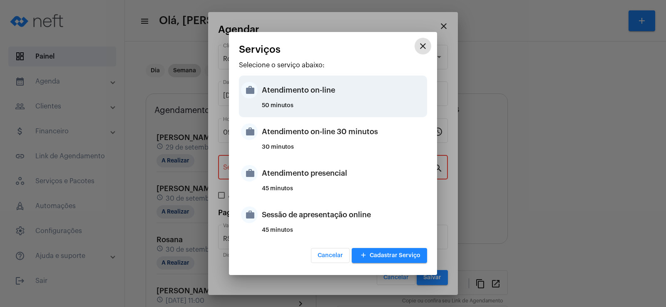
click at [284, 97] on div "Atendimento on-line" at bounding box center [343, 90] width 163 height 25
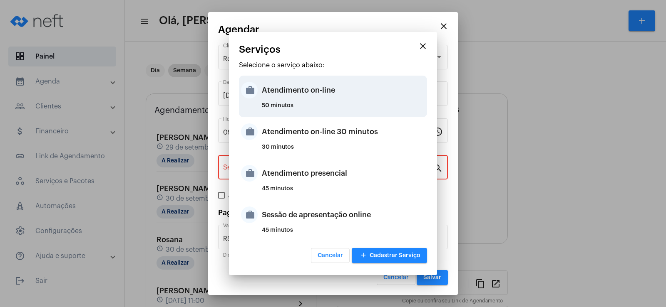
type input "Atendimento on-line"
type input "R$ 0"
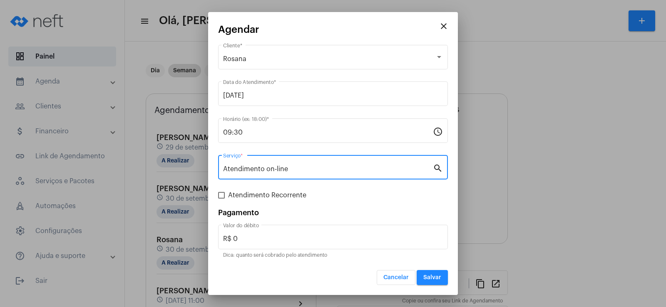
click at [444, 279] on button "Salvar" at bounding box center [431, 277] width 31 height 15
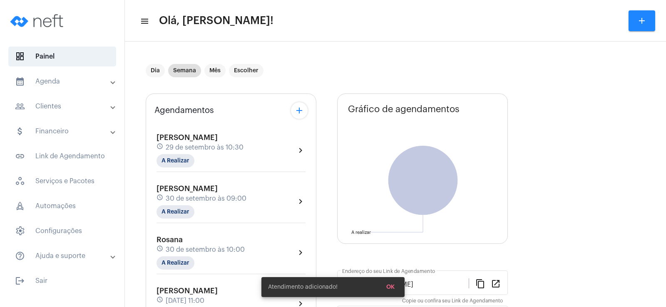
click at [302, 112] on mat-icon "add" at bounding box center [299, 111] width 10 height 10
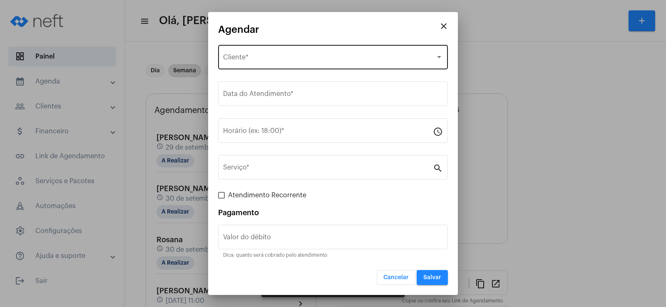
click at [277, 57] on span "Selecione o Cliente" at bounding box center [329, 58] width 212 height 7
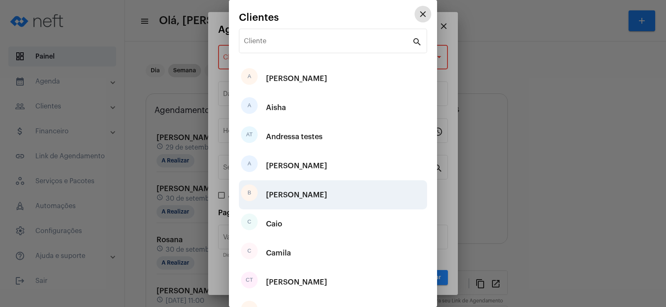
click at [285, 197] on div "[PERSON_NAME]" at bounding box center [296, 195] width 61 height 25
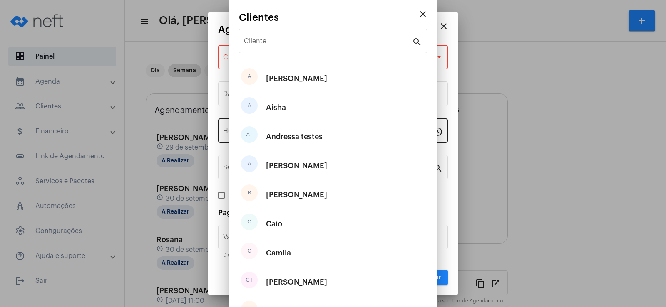
type input "R$"
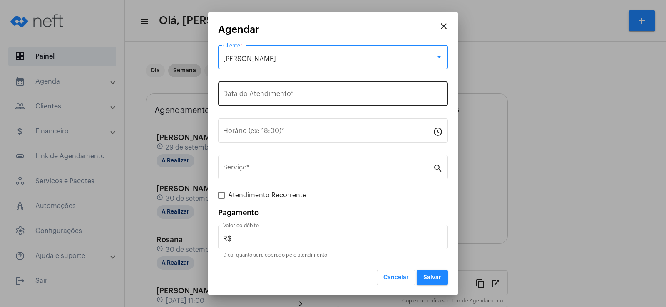
click at [260, 92] on div "Data do Atendimento *" at bounding box center [333, 93] width 220 height 26
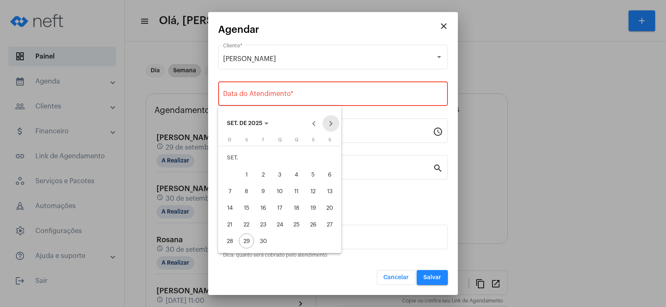
click at [328, 119] on button "Next month" at bounding box center [330, 123] width 17 height 17
click at [317, 153] on div "3" at bounding box center [312, 158] width 15 height 15
type input "[DATE]"
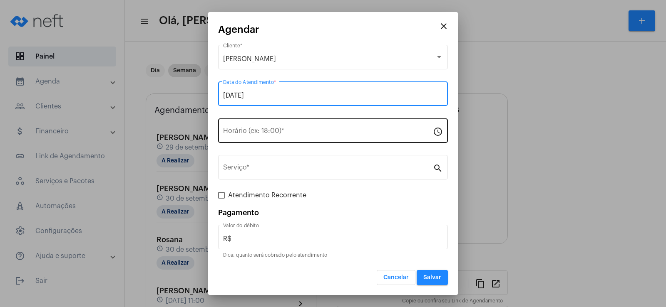
click at [277, 134] on input "Horário (ex: 18:00) *" at bounding box center [328, 132] width 210 height 7
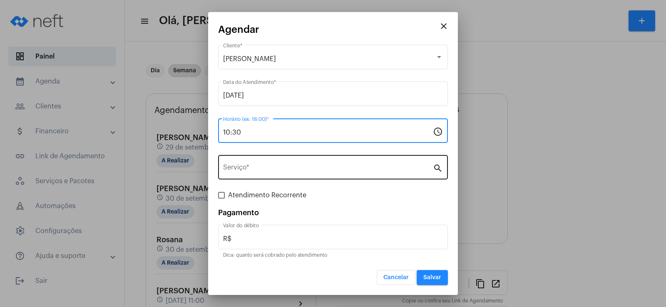
type input "10:30"
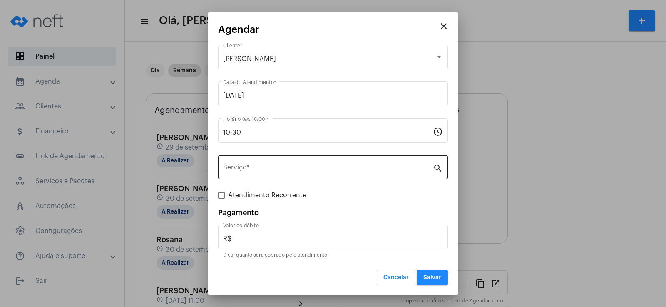
click at [287, 162] on div "Serviço *" at bounding box center [328, 167] width 210 height 26
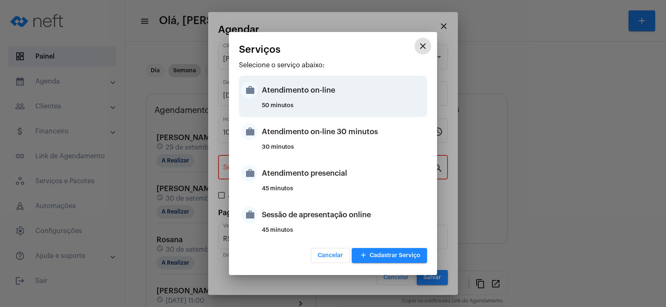
click at [297, 95] on div "Atendimento on-line" at bounding box center [343, 90] width 163 height 25
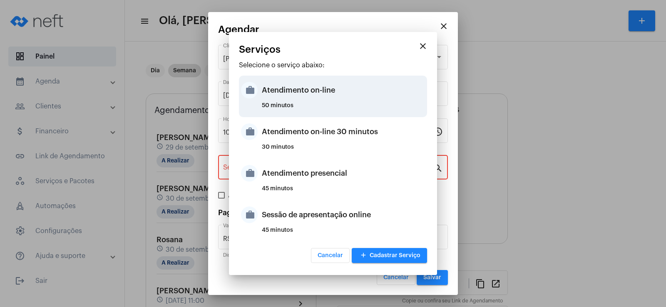
type input "Atendimento on-line"
type input "R$ 0"
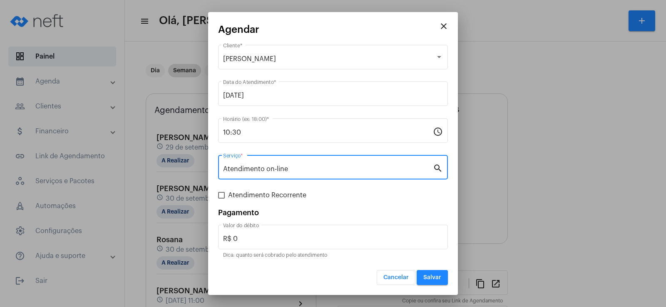
click at [434, 278] on span "Salvar" at bounding box center [432, 278] width 18 height 6
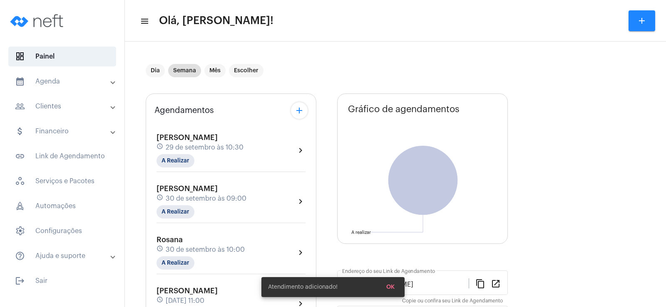
click at [300, 111] on mat-icon "add" at bounding box center [299, 111] width 10 height 10
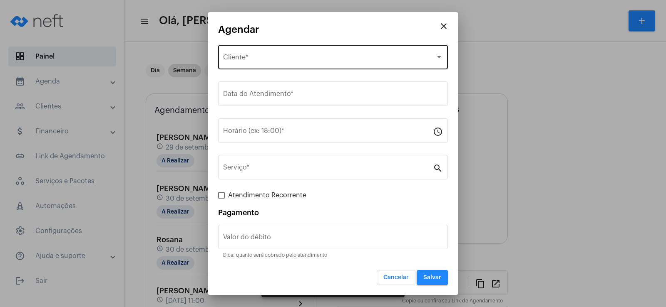
click at [282, 57] on span "Selecione o Cliente" at bounding box center [329, 58] width 212 height 7
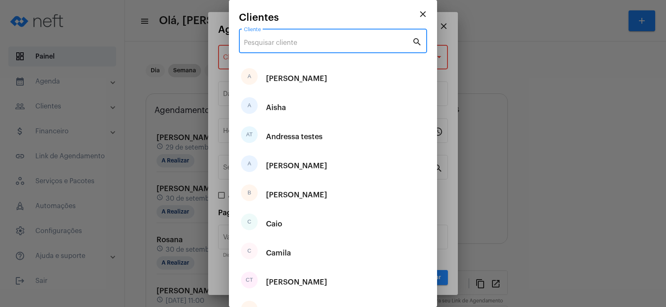
click at [275, 39] on input "Cliente" at bounding box center [328, 42] width 168 height 7
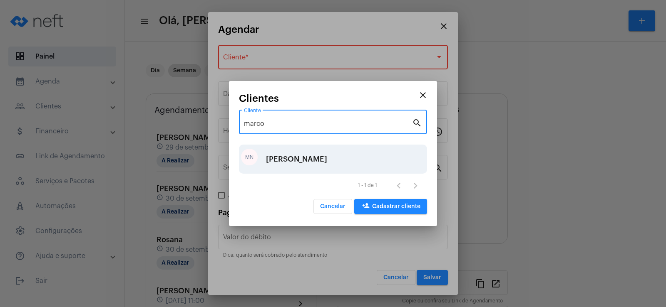
type input "marco"
click at [320, 161] on div "MN [PERSON_NAME]" at bounding box center [333, 159] width 188 height 29
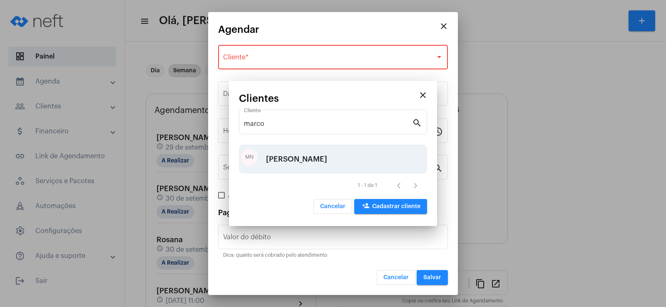
type input "R$"
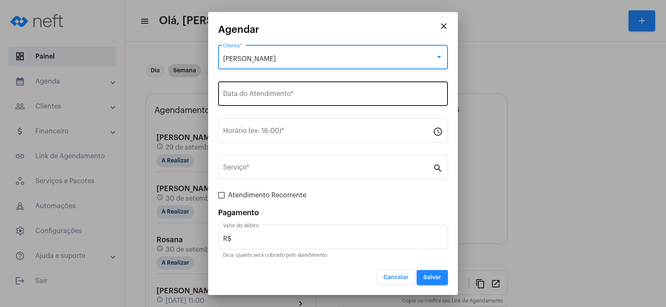
click at [265, 98] on input "Data do Atendimento *" at bounding box center [333, 95] width 220 height 7
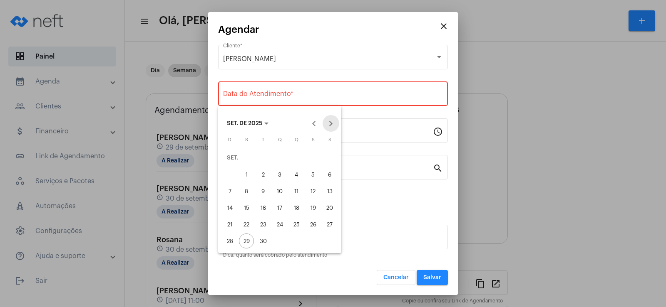
click at [330, 126] on button "Next month" at bounding box center [330, 123] width 17 height 17
click at [316, 154] on div "3" at bounding box center [312, 158] width 15 height 15
type input "[DATE]"
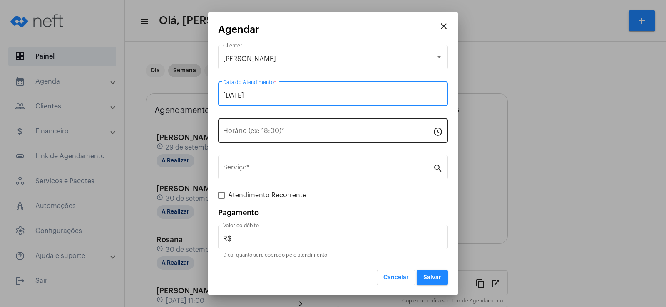
click at [267, 129] on input "Horário (ex: 18:00) *" at bounding box center [328, 132] width 210 height 7
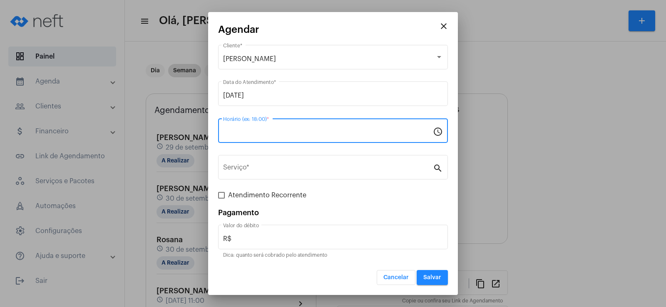
click at [266, 134] on input "Horário (ex: 18:00) *" at bounding box center [328, 132] width 210 height 7
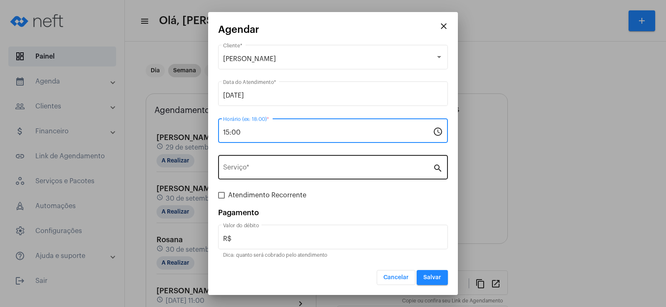
type input "15:00"
click at [264, 167] on input "Serviço *" at bounding box center [328, 169] width 210 height 7
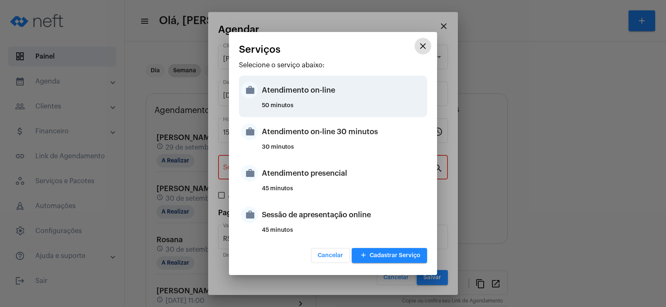
click at [282, 86] on div "Atendimento on-line" at bounding box center [343, 90] width 163 height 25
type input "Atendimento on-line"
type input "R$ 0"
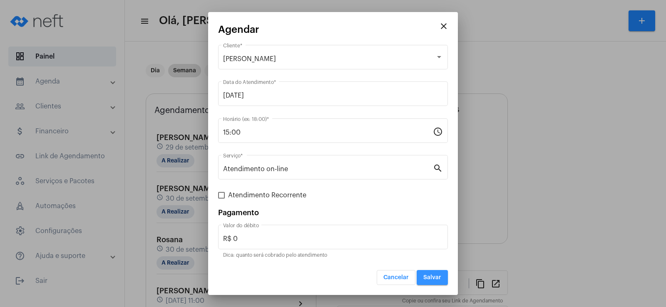
click at [432, 282] on button "Salvar" at bounding box center [431, 277] width 31 height 15
